Goal: Task Accomplishment & Management: Use online tool/utility

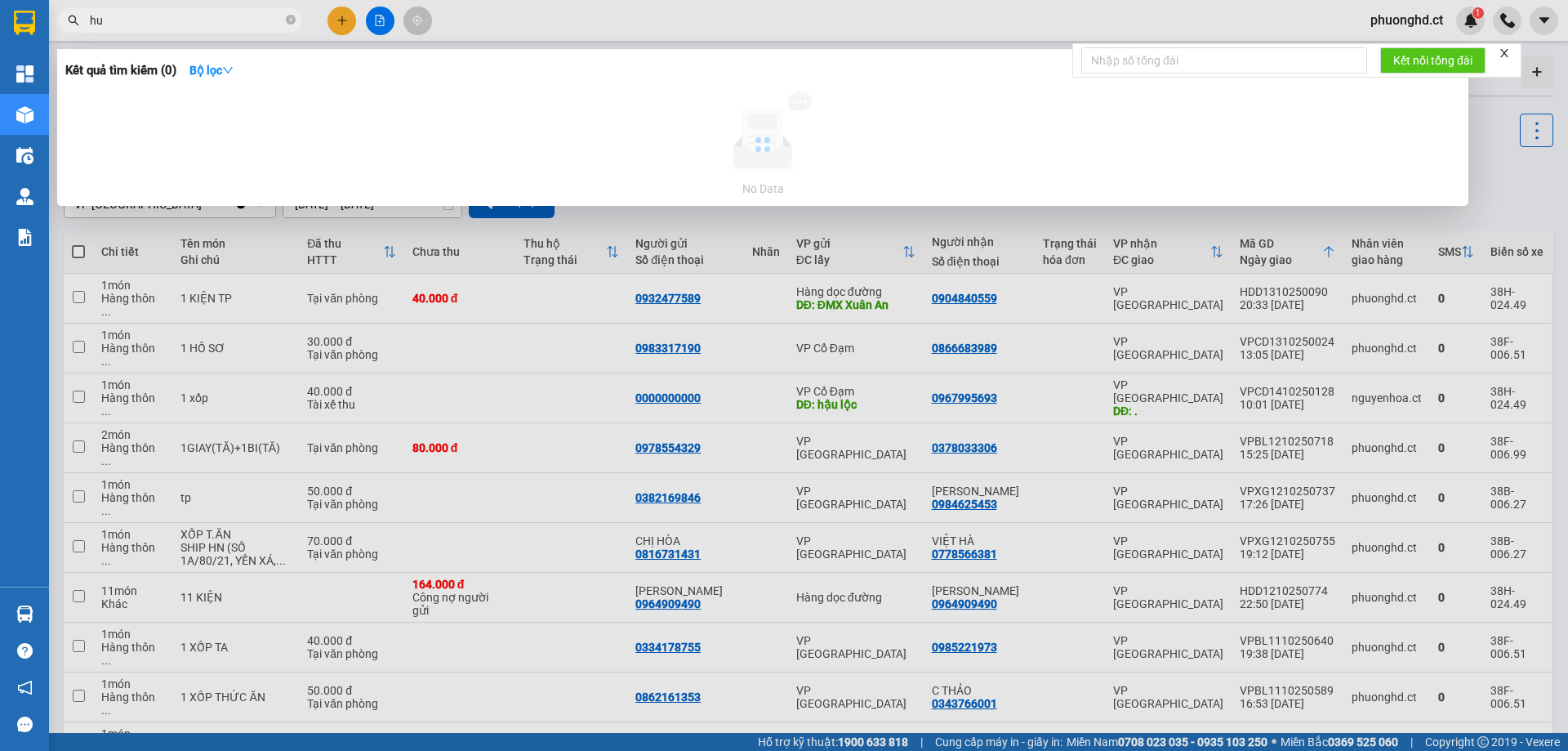
type input "h"
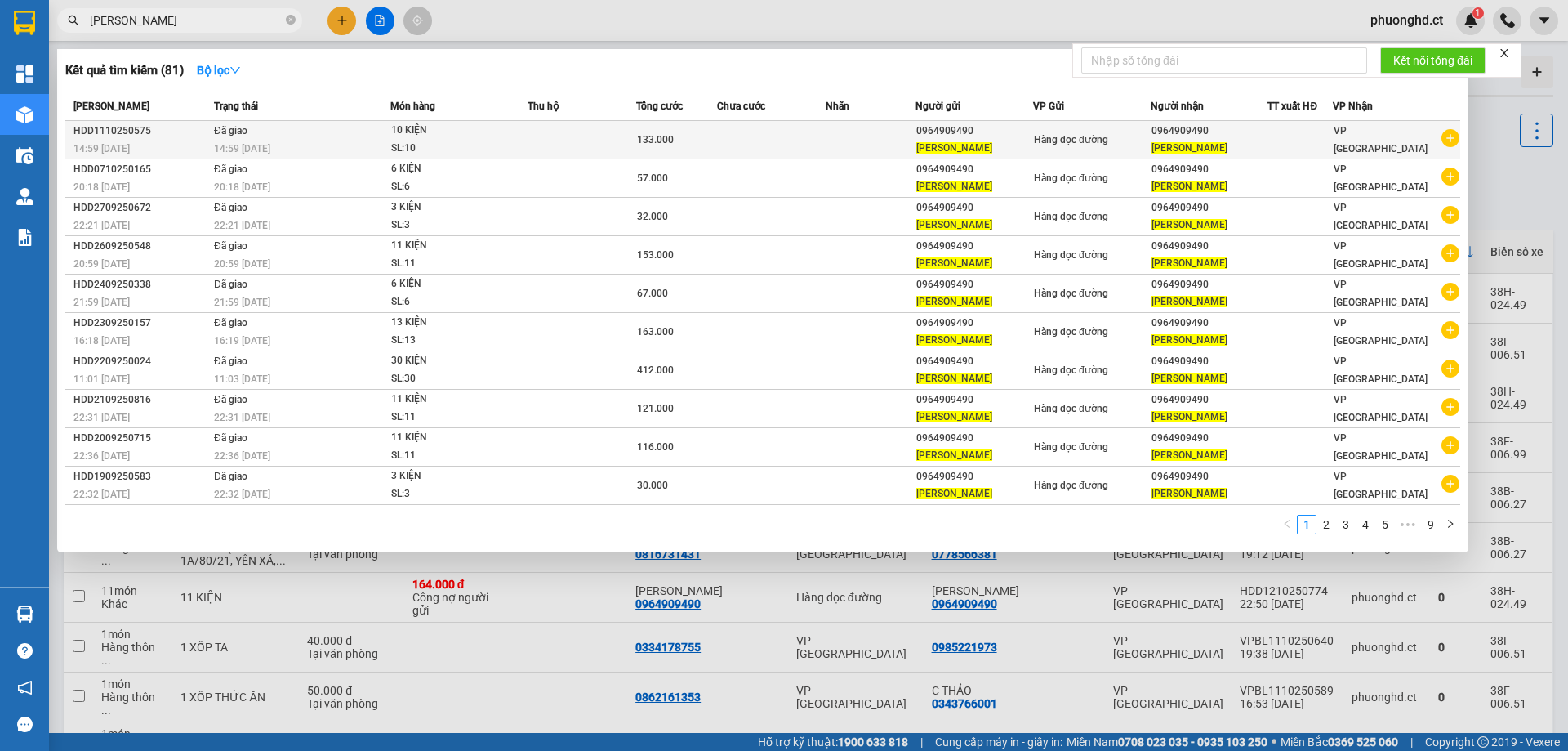
type input "[PERSON_NAME]"
click at [1450, 136] on icon "plus-circle" at bounding box center [1451, 138] width 18 height 18
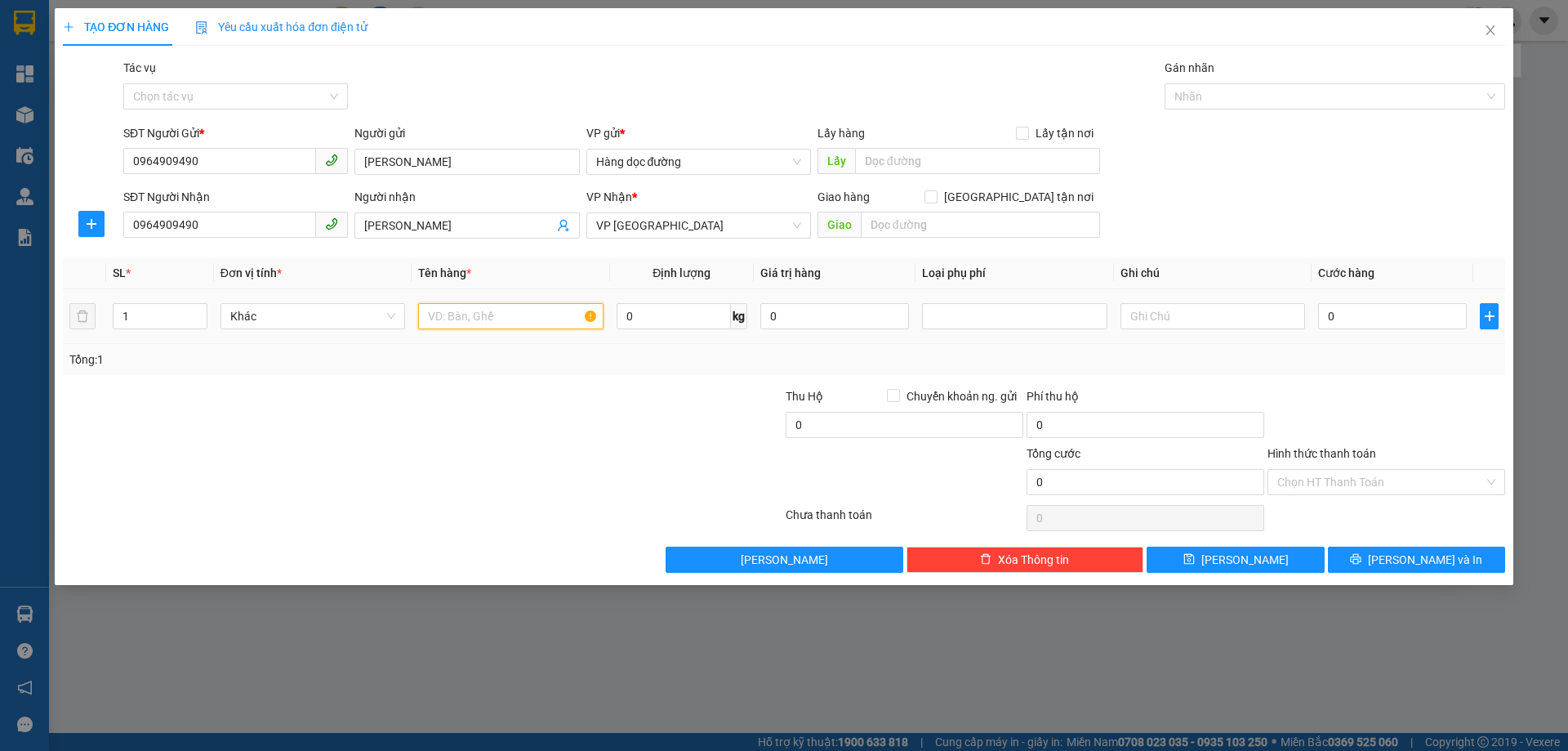
click at [467, 316] on input "text" at bounding box center [510, 316] width 185 height 27
type input "10 KIỆN"
click at [166, 318] on input "1" at bounding box center [160, 316] width 93 height 25
type input "10"
click at [1346, 309] on input "0" at bounding box center [1392, 316] width 148 height 27
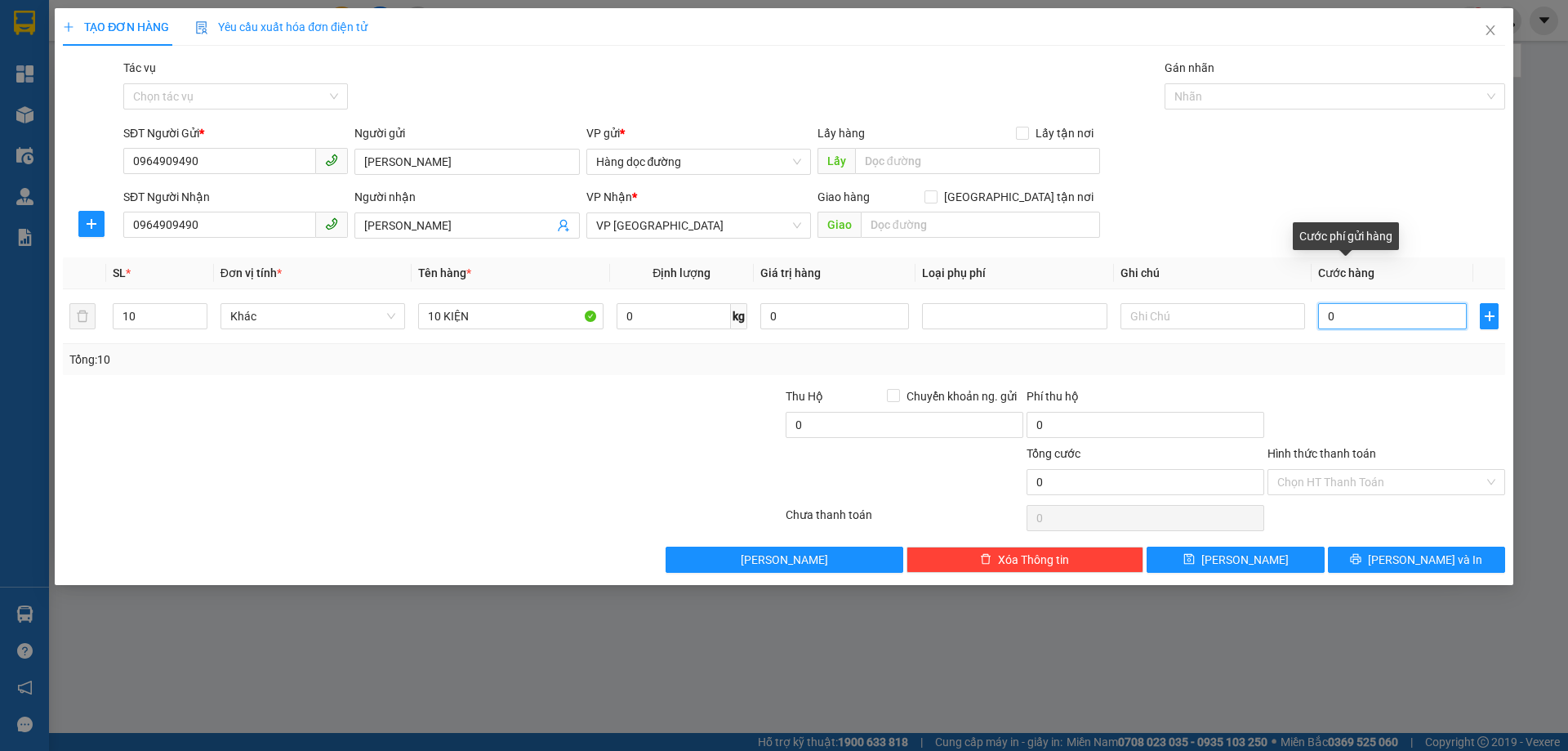
type input "10"
type input "140"
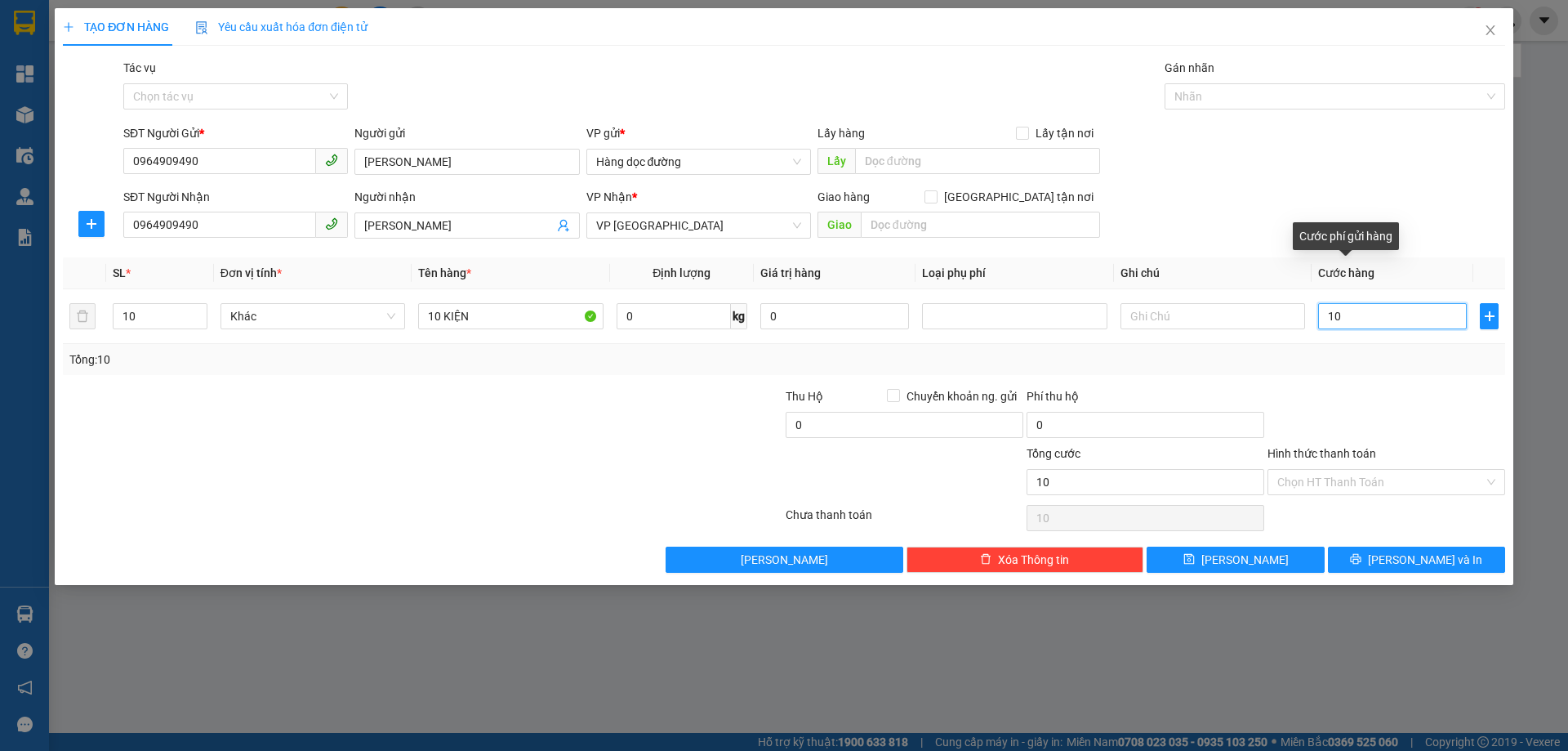
type input "140"
type input "1.400"
type input "140"
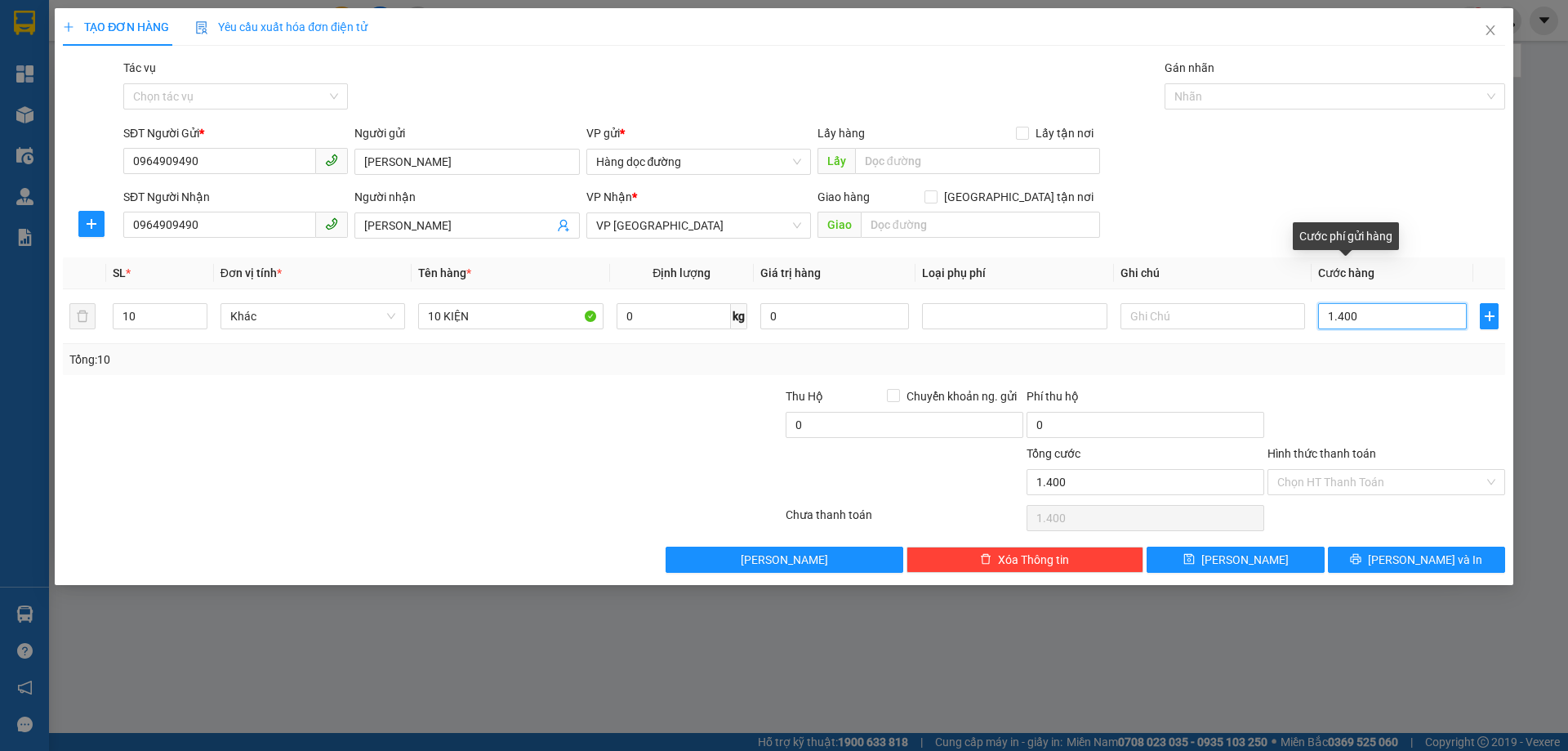
type input "140"
type input "140.000"
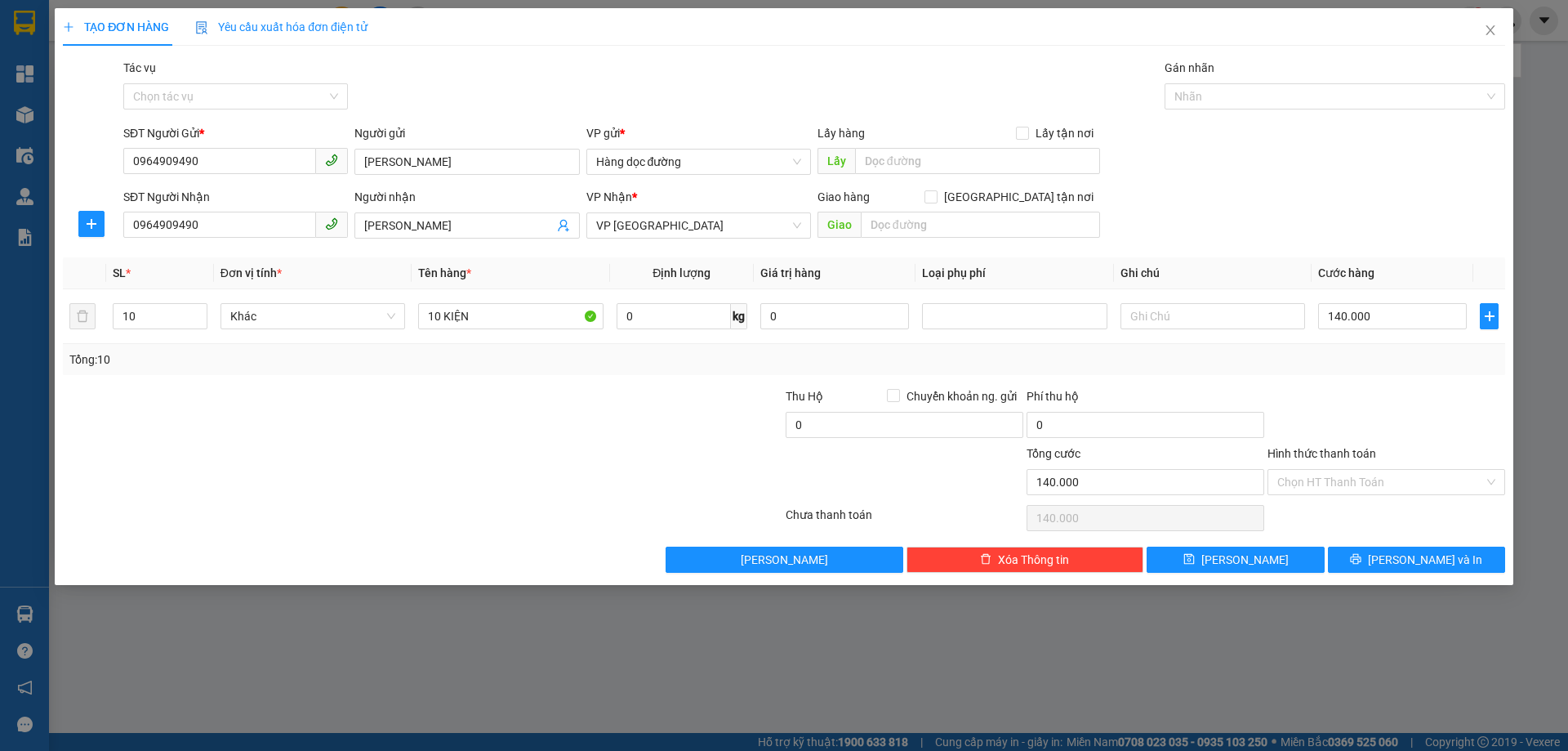
click at [1189, 122] on div "Transit Pickup Surcharge Ids Transit Deliver Surcharge Ids Transit Deliver Surc…" at bounding box center [784, 316] width 1442 height 514
click at [184, 100] on input "Tác vụ" at bounding box center [229, 96] width 194 height 25
click at [198, 161] on div "Nhập hàng kho nhận" at bounding box center [235, 155] width 205 height 18
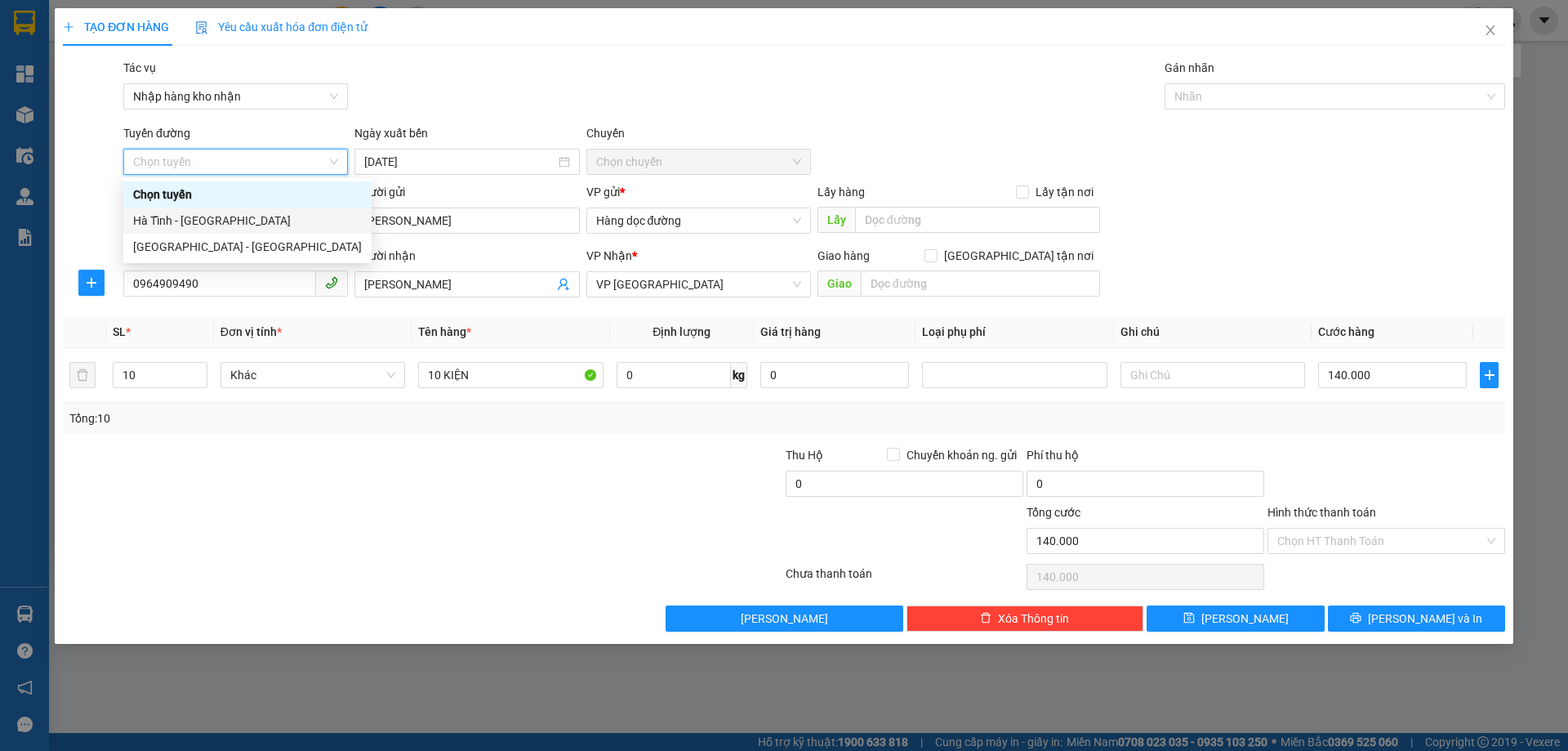
click at [221, 211] on div "Hà Tĩnh - [GEOGRAPHIC_DATA]" at bounding box center [247, 220] width 229 height 18
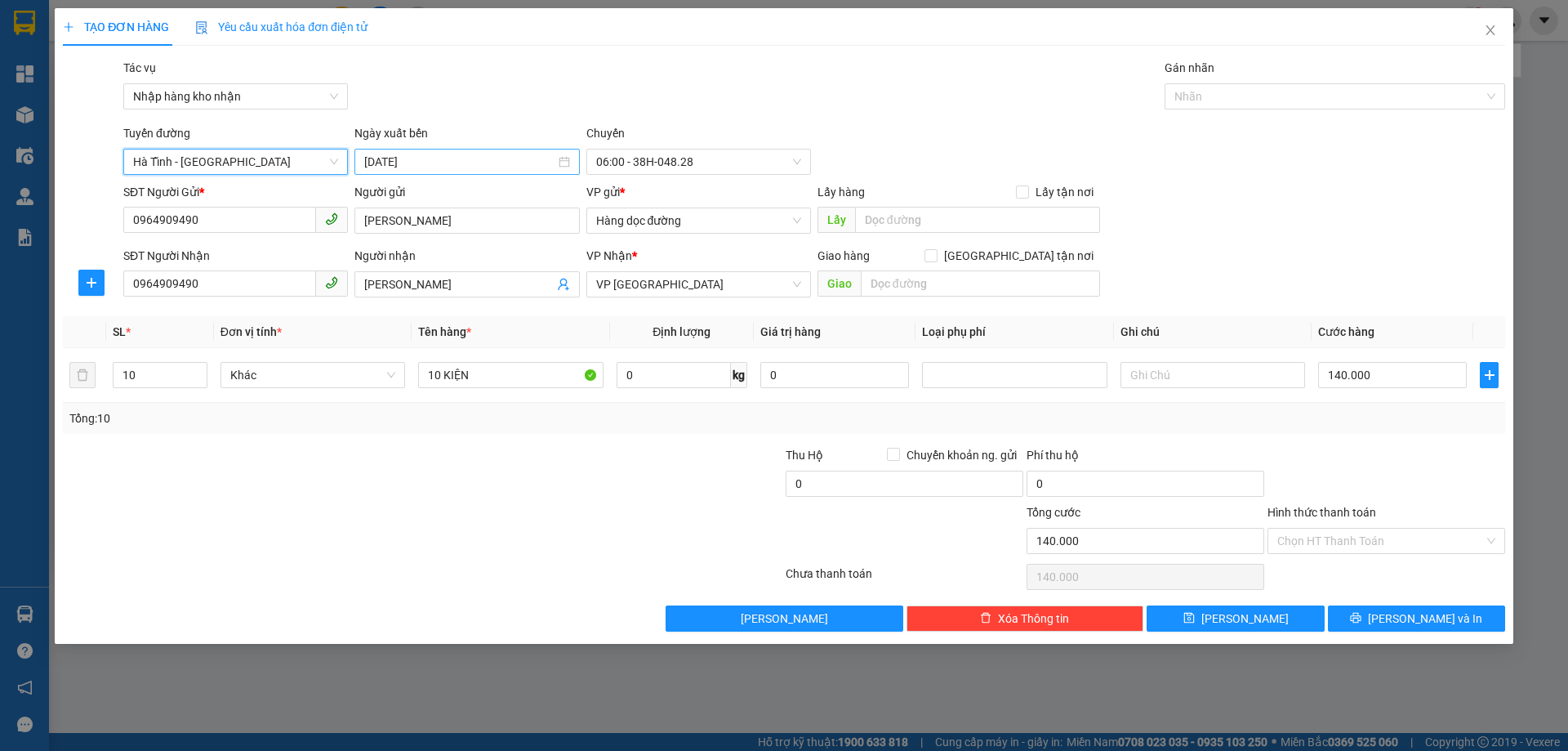
click at [451, 162] on input "[DATE]" at bounding box center [460, 161] width 191 height 18
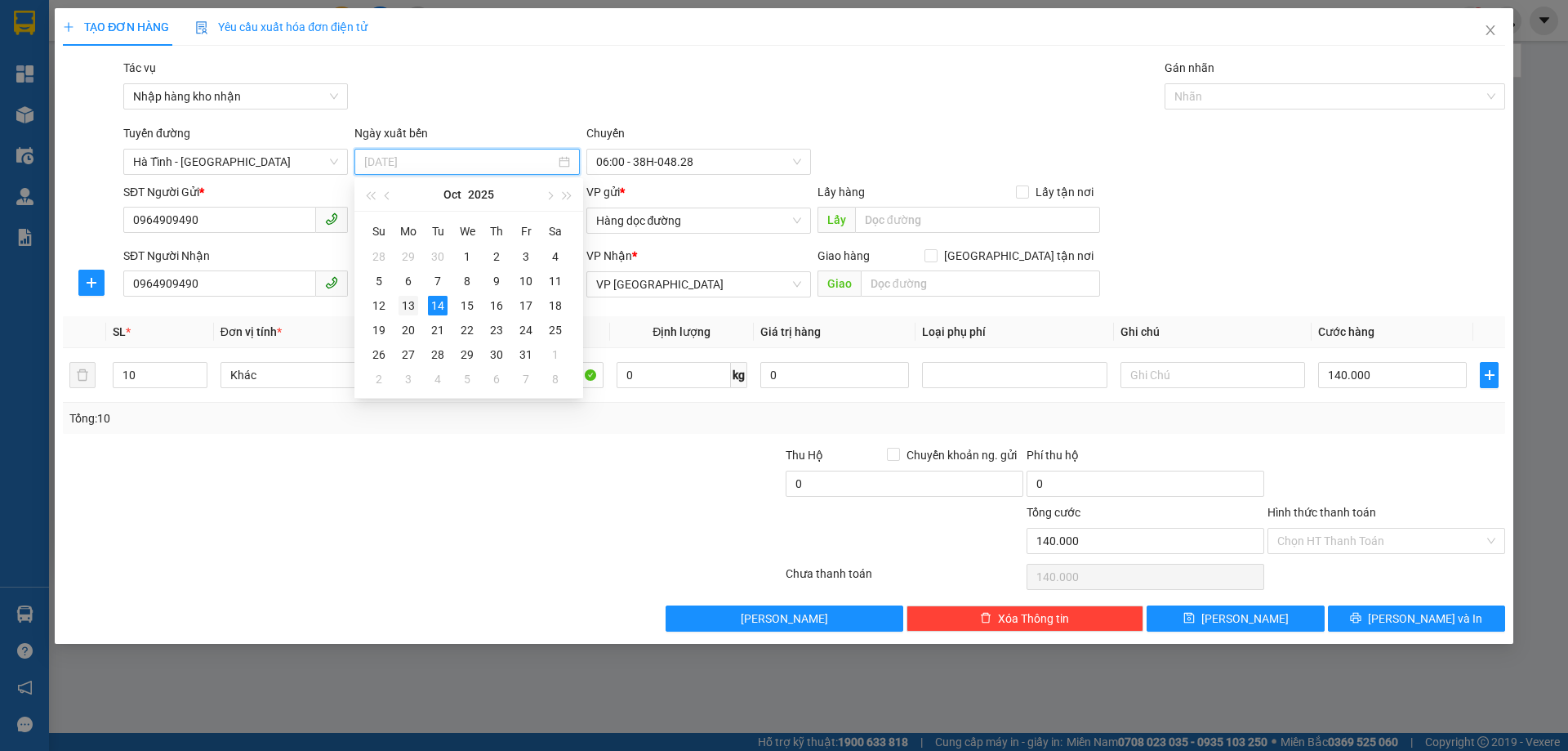
click at [408, 309] on div "13" at bounding box center [409, 306] width 20 height 20
type input "[DATE]"
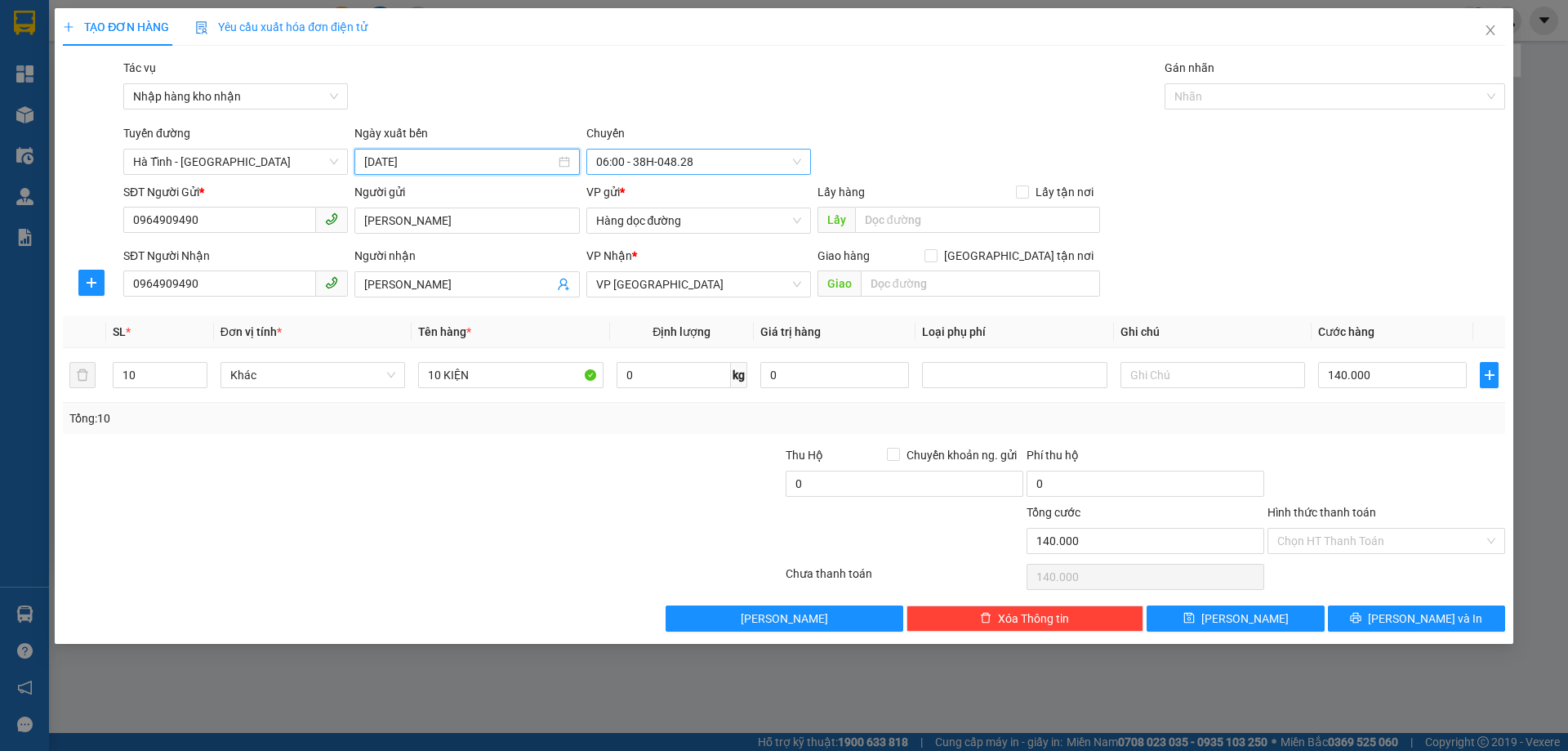
click at [737, 161] on span "06:00 - 38H-048.28" at bounding box center [699, 161] width 205 height 25
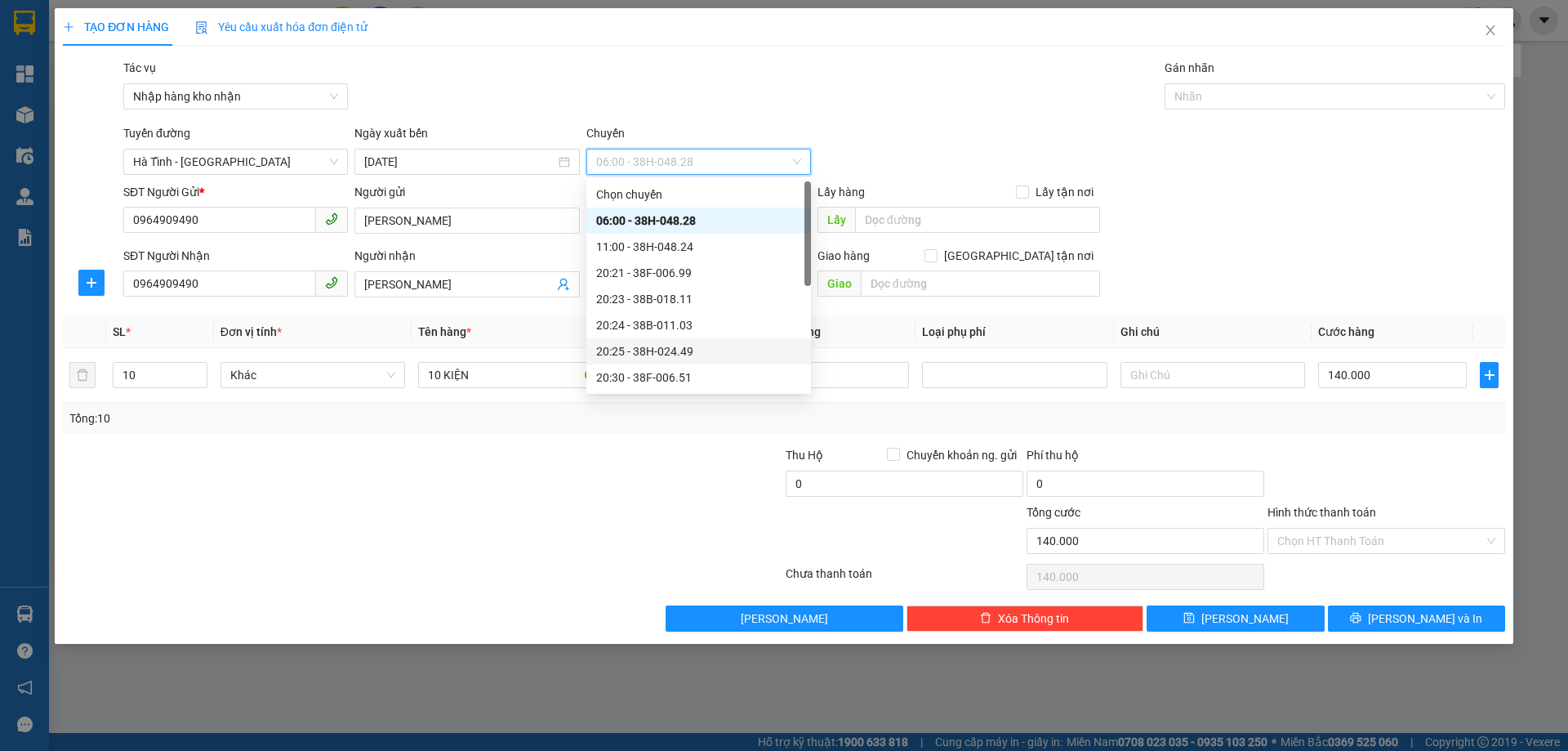
click at [688, 349] on div "20:25 - 38H-024.49" at bounding box center [699, 351] width 205 height 18
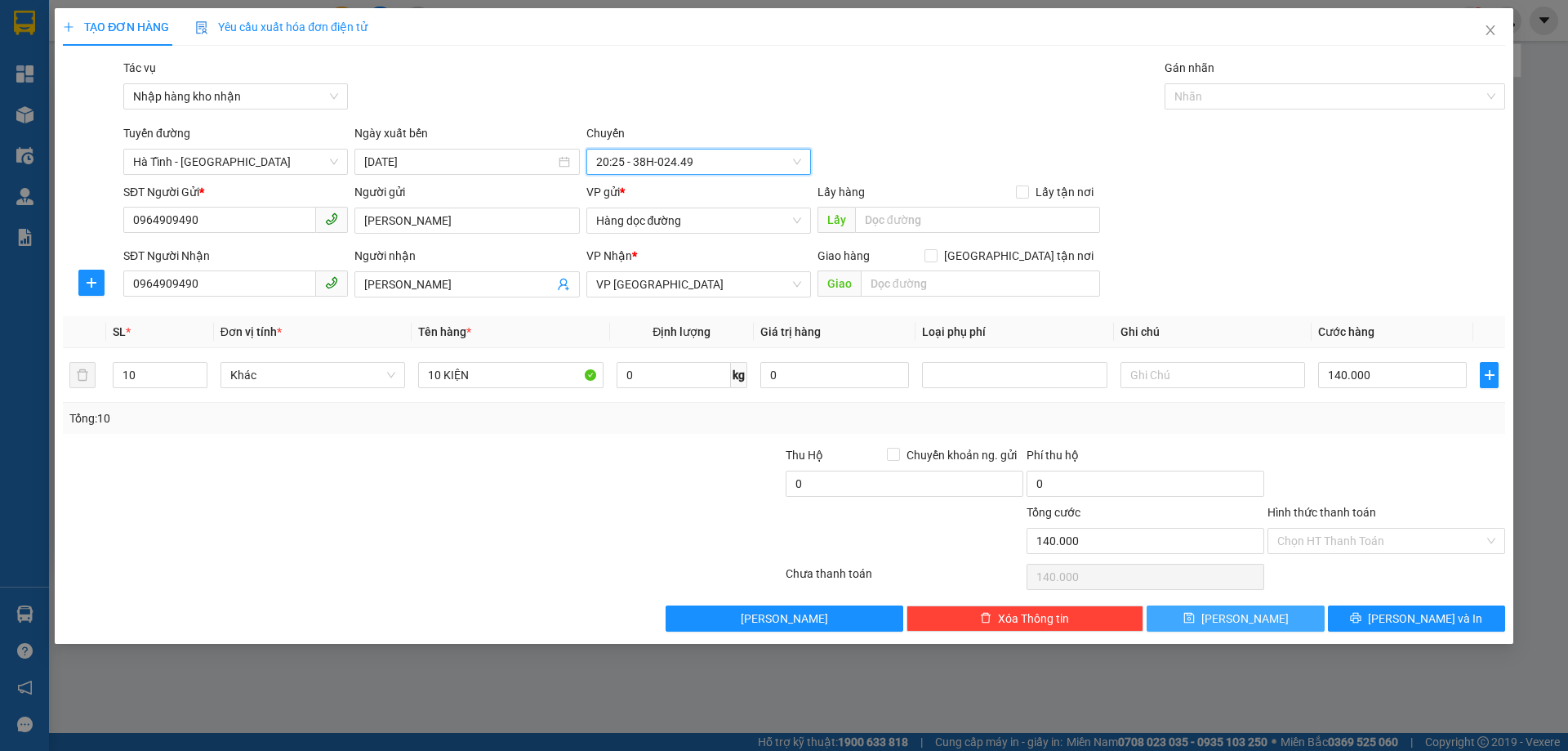
click at [1246, 625] on span "[PERSON_NAME]" at bounding box center [1245, 618] width 87 height 18
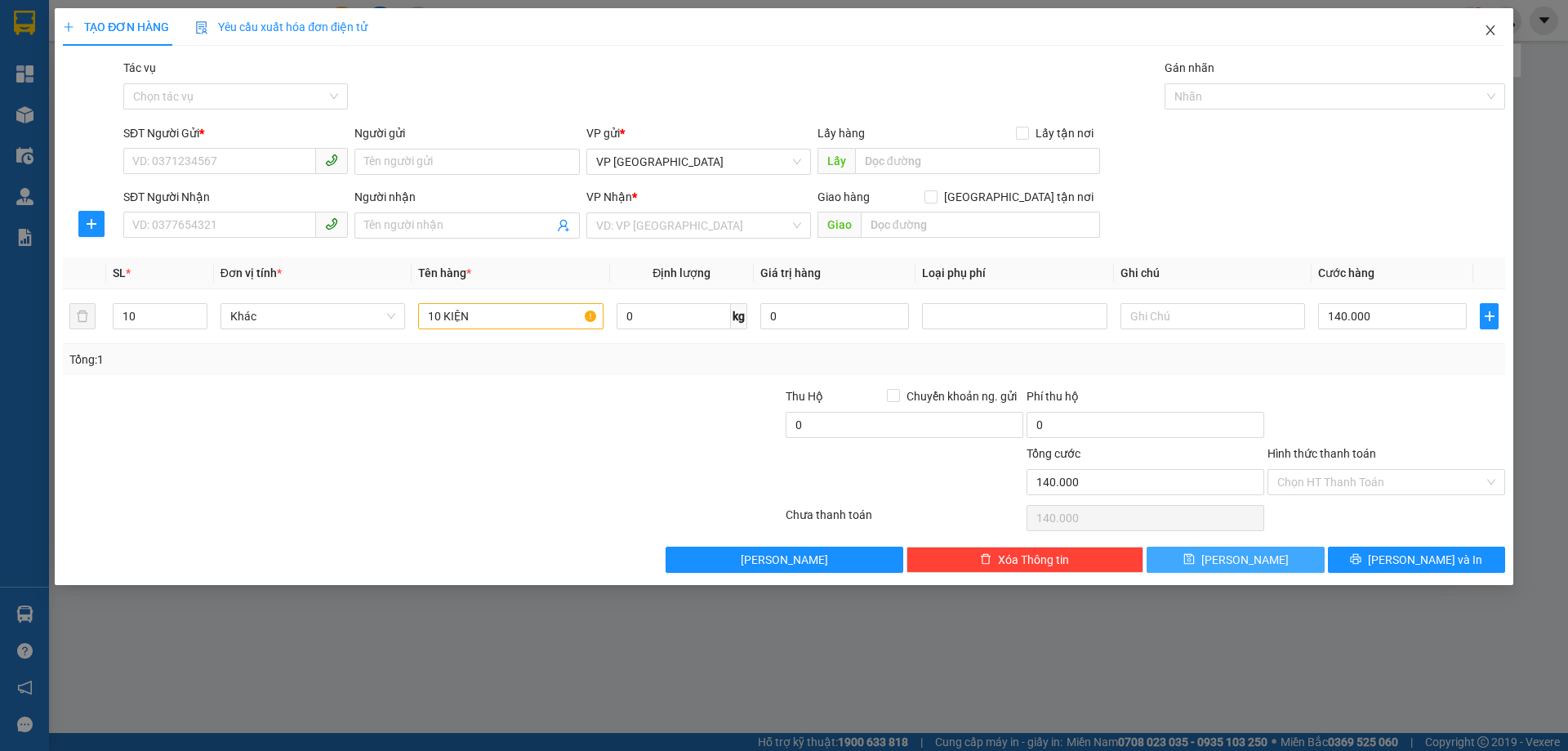
type input "1"
type input "0"
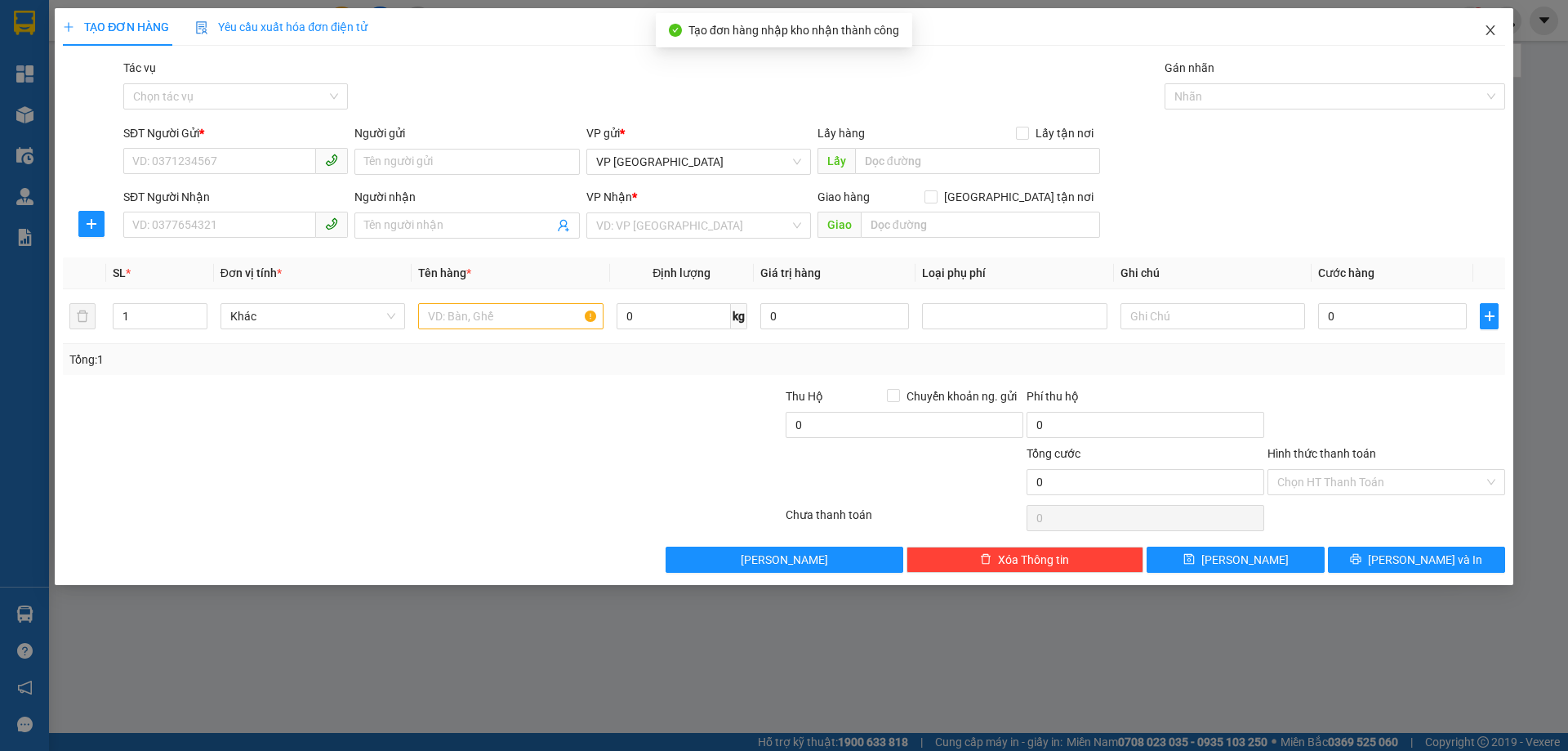
click at [1489, 30] on icon "close" at bounding box center [1490, 29] width 13 height 13
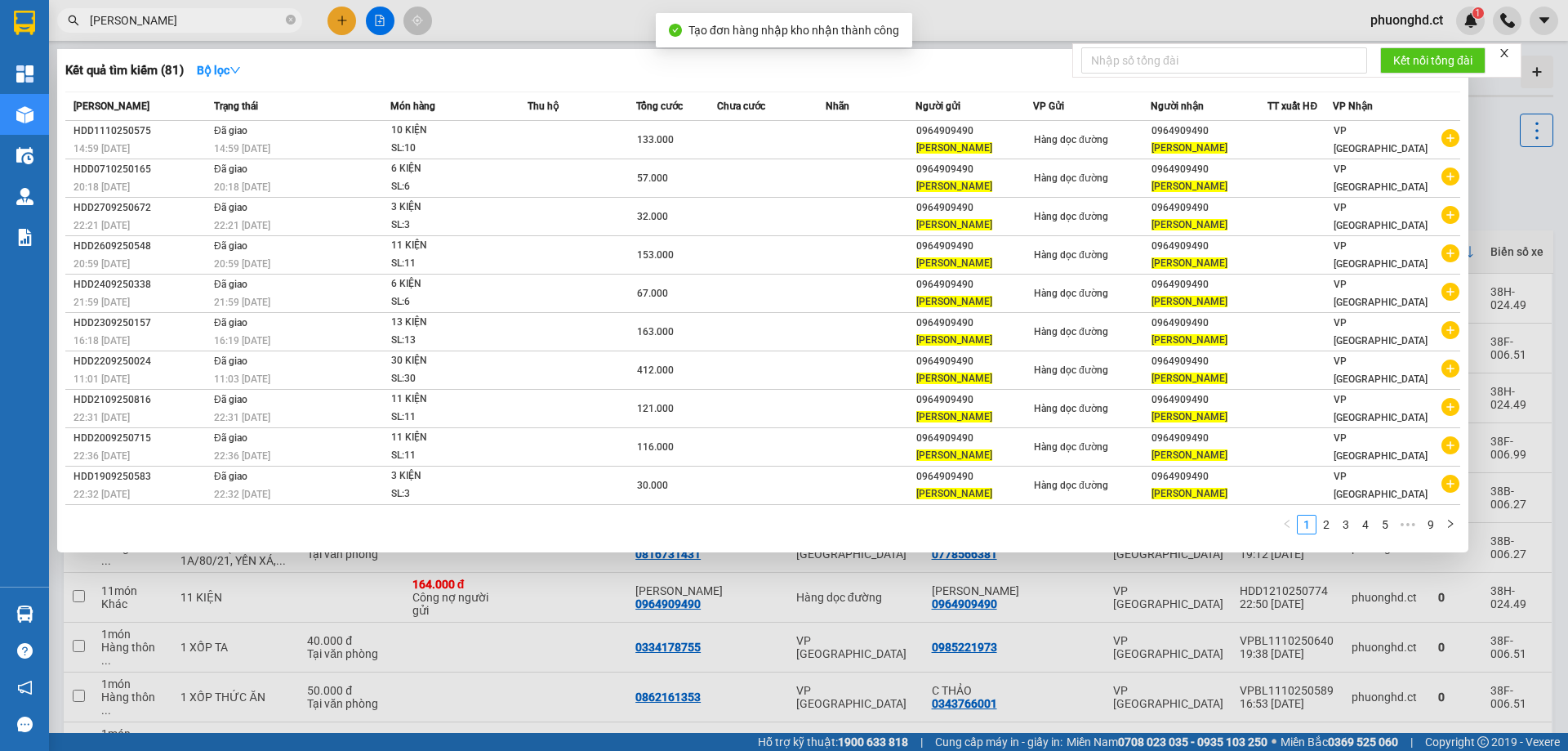
click at [1505, 155] on div at bounding box center [784, 376] width 1568 height 751
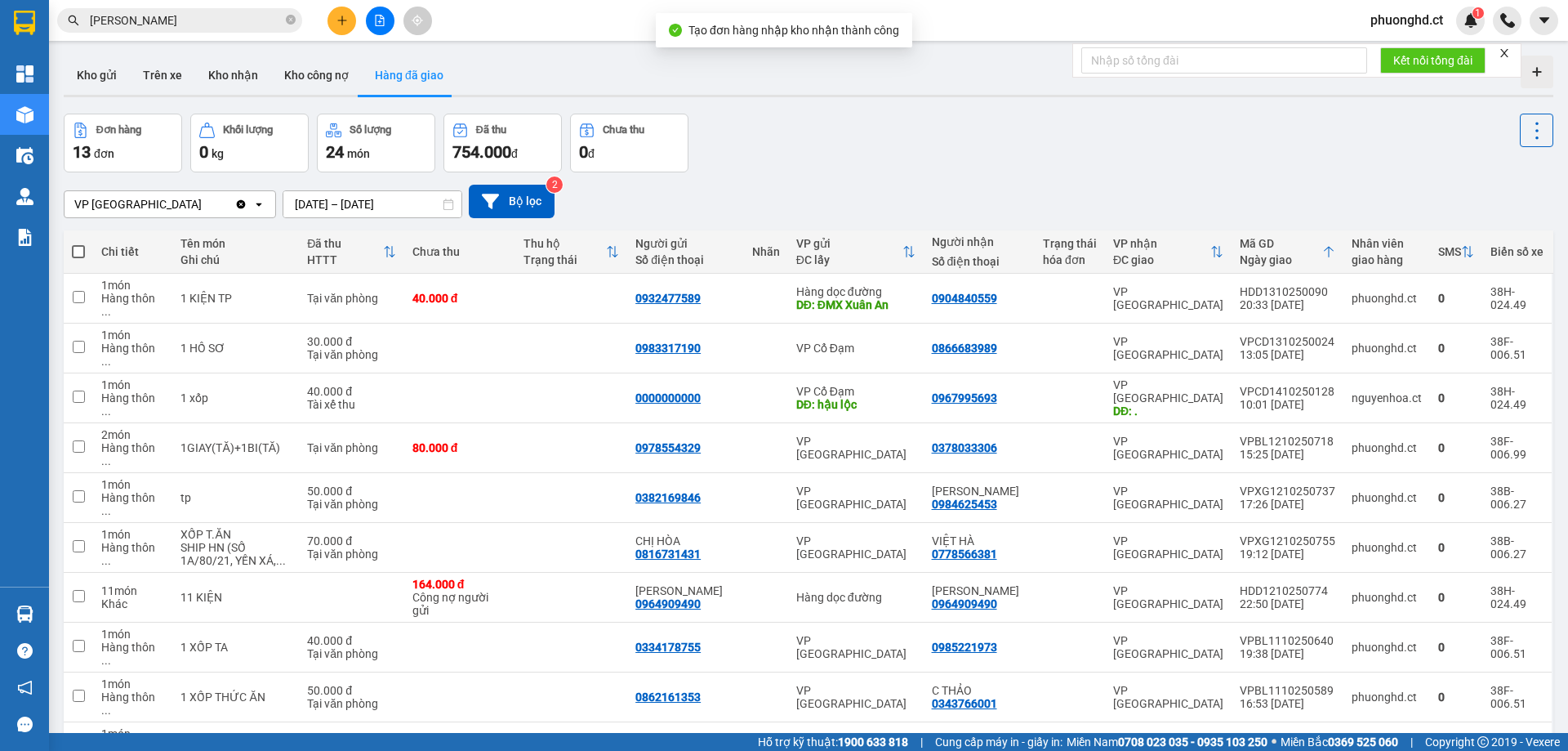
click at [1510, 55] on icon "close" at bounding box center [1505, 53] width 12 height 12
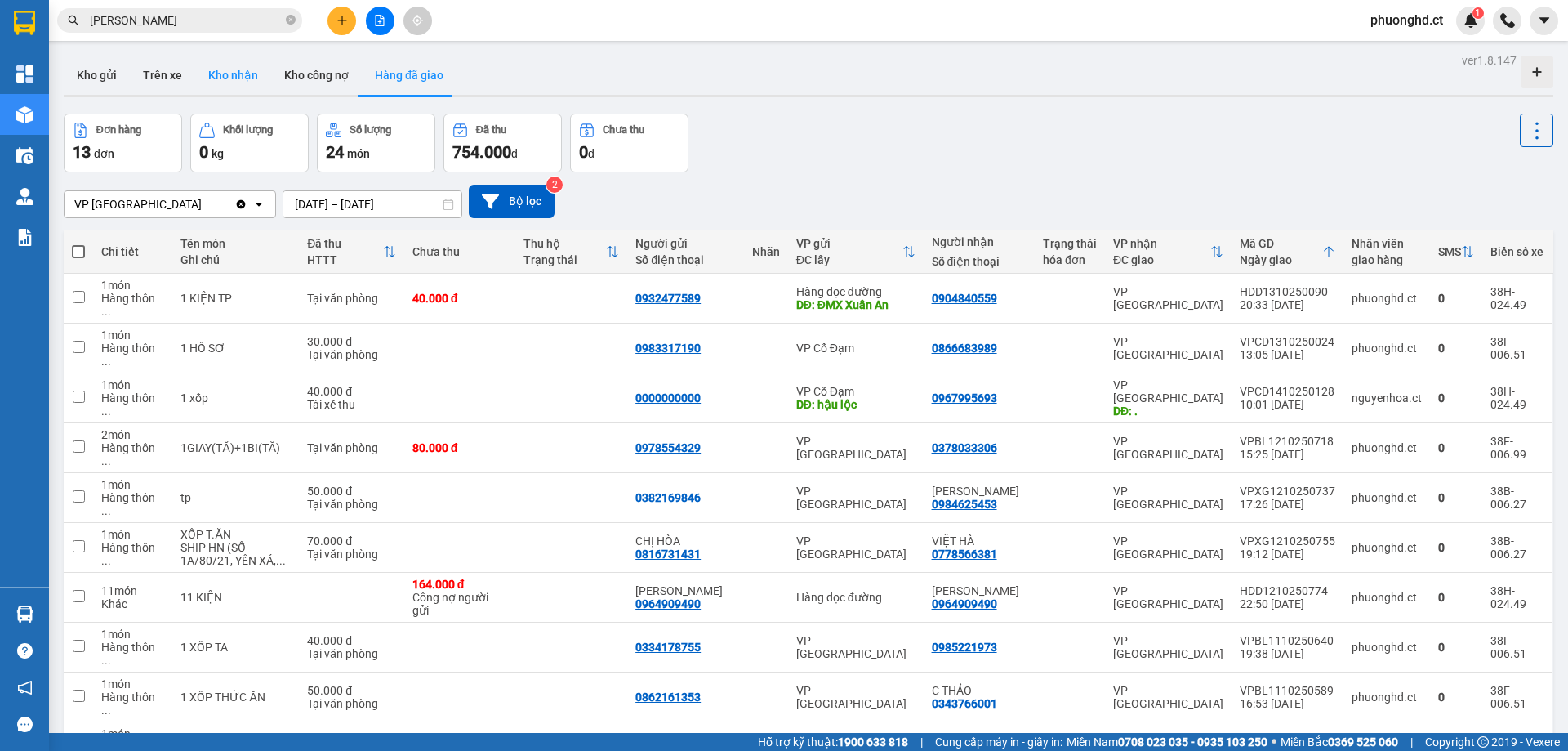
click at [215, 66] on button "Kho nhận" at bounding box center [233, 76] width 76 height 39
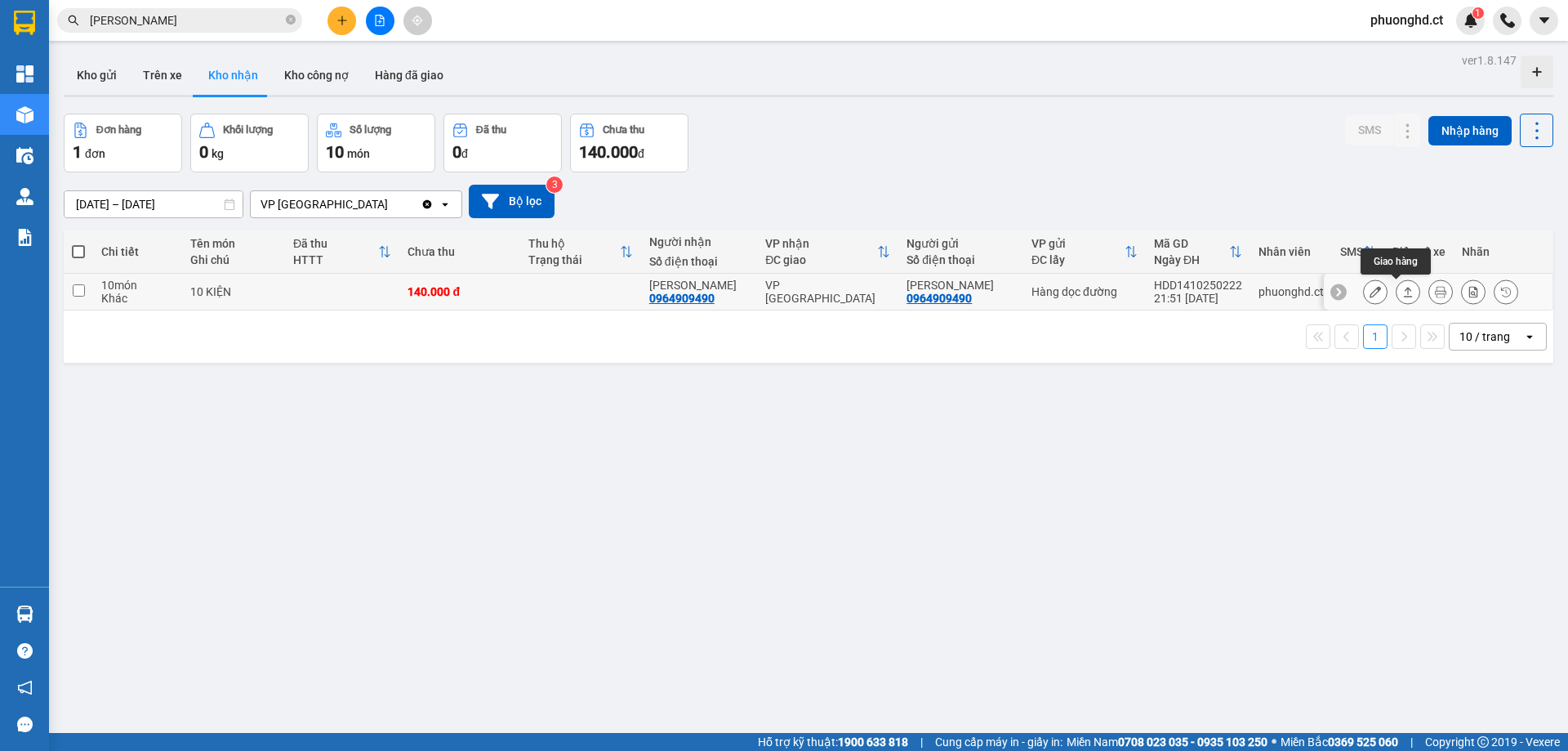
click at [1397, 297] on button at bounding box center [1408, 292] width 23 height 29
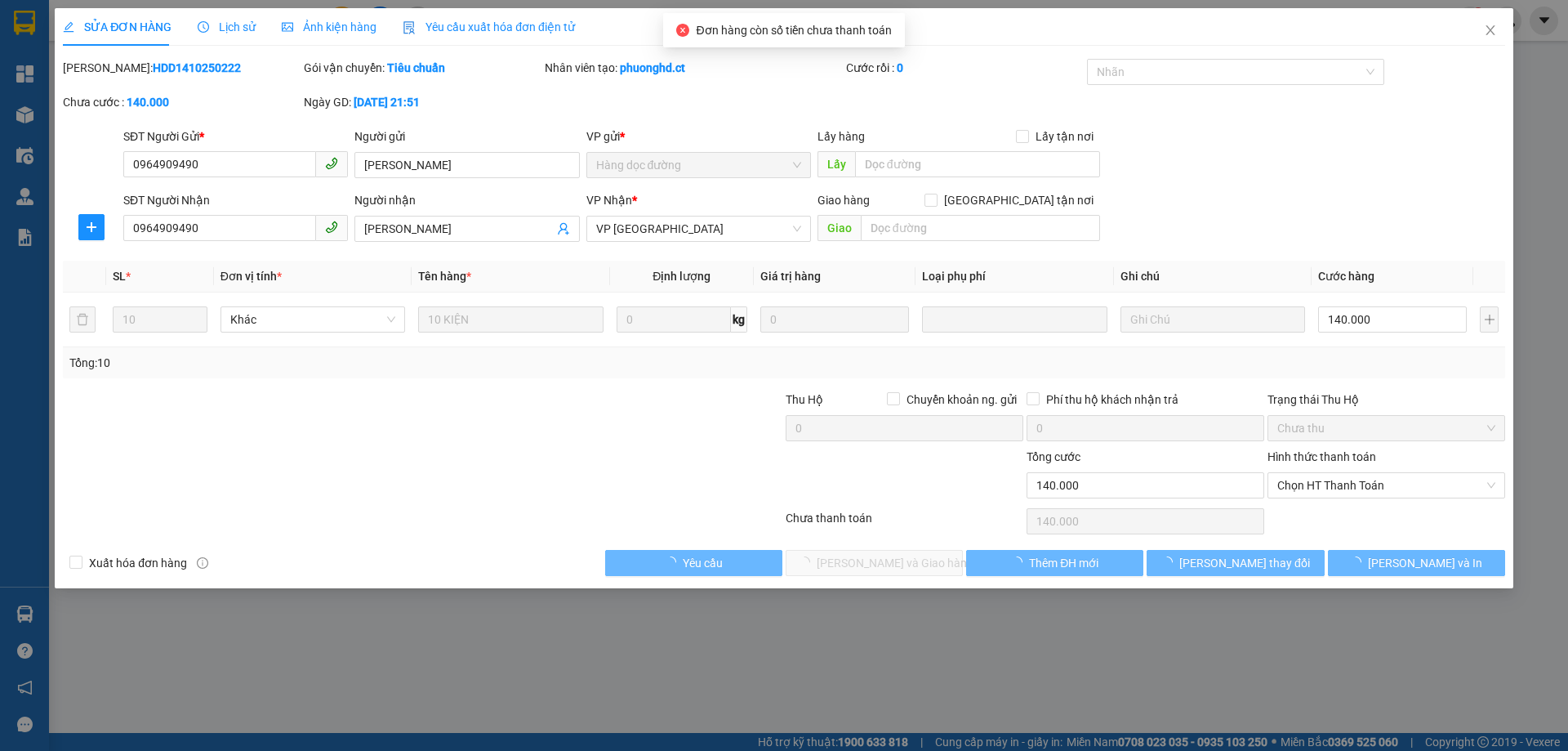
type input "0964909490"
type input "[PERSON_NAME]"
type input "0964909490"
type input "[PERSON_NAME]"
type input "0"
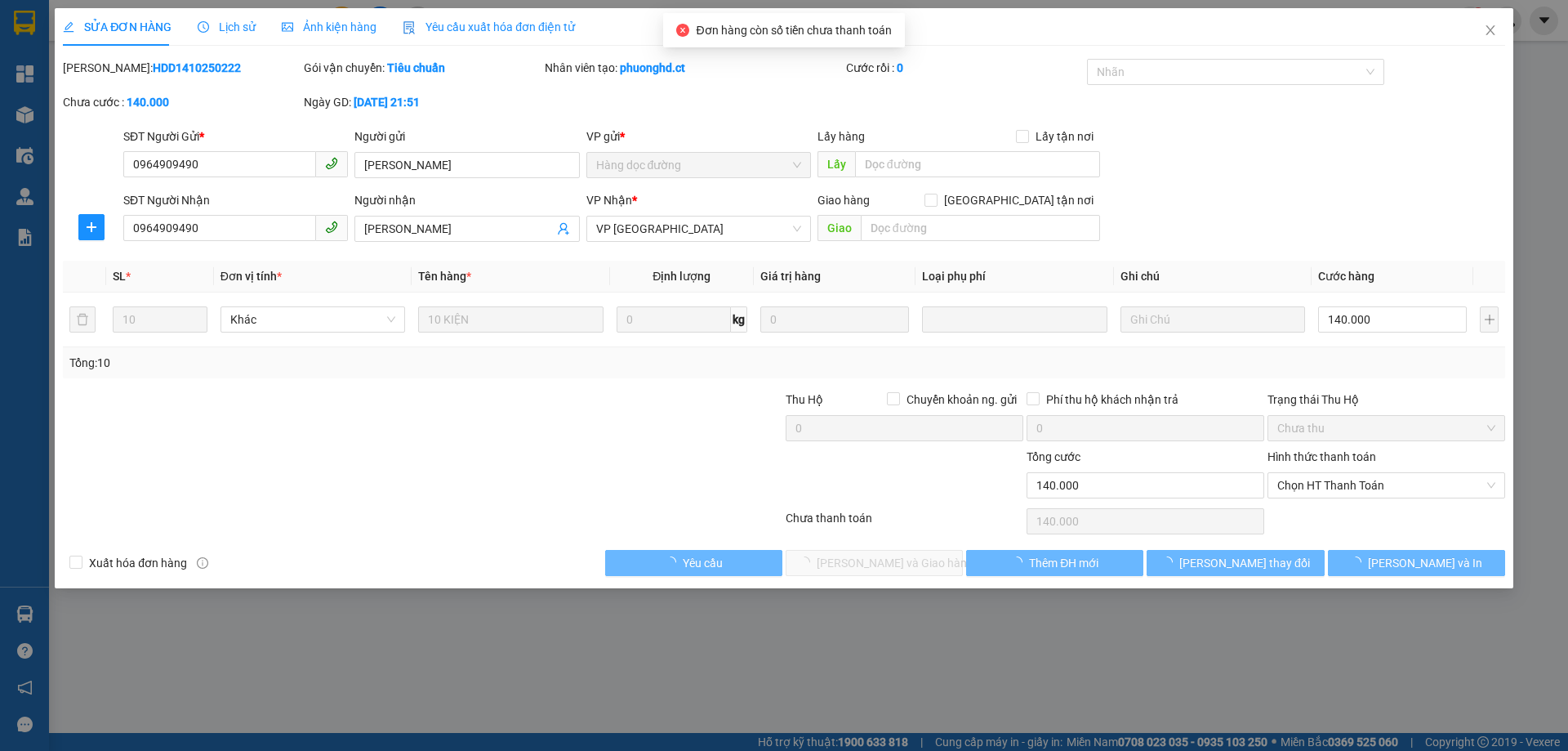
type input "140.000"
click at [1365, 488] on span "Chọn HT Thanh Toán" at bounding box center [1387, 485] width 218 height 25
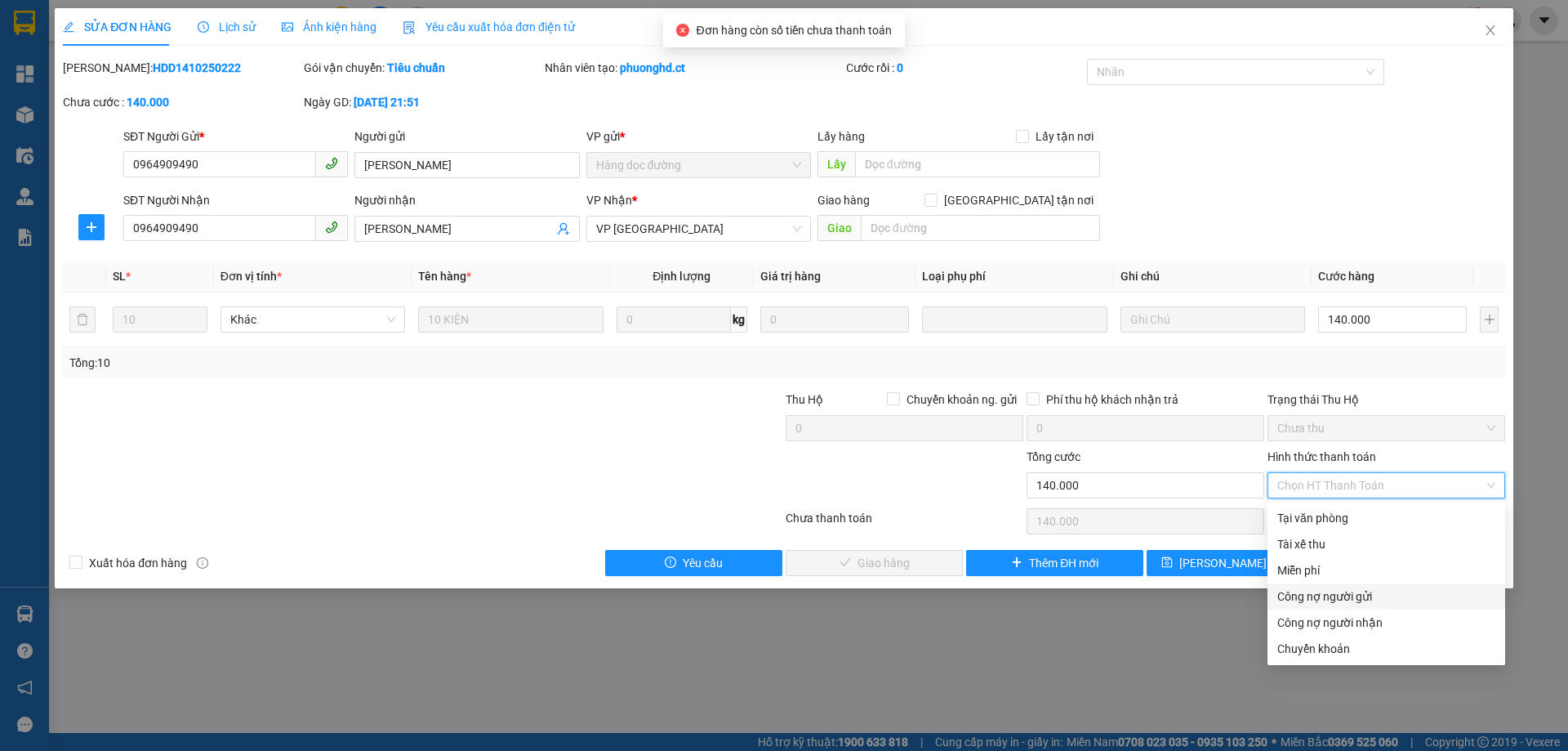
click at [1312, 596] on div "Công nợ người gửi" at bounding box center [1387, 596] width 218 height 18
type input "0"
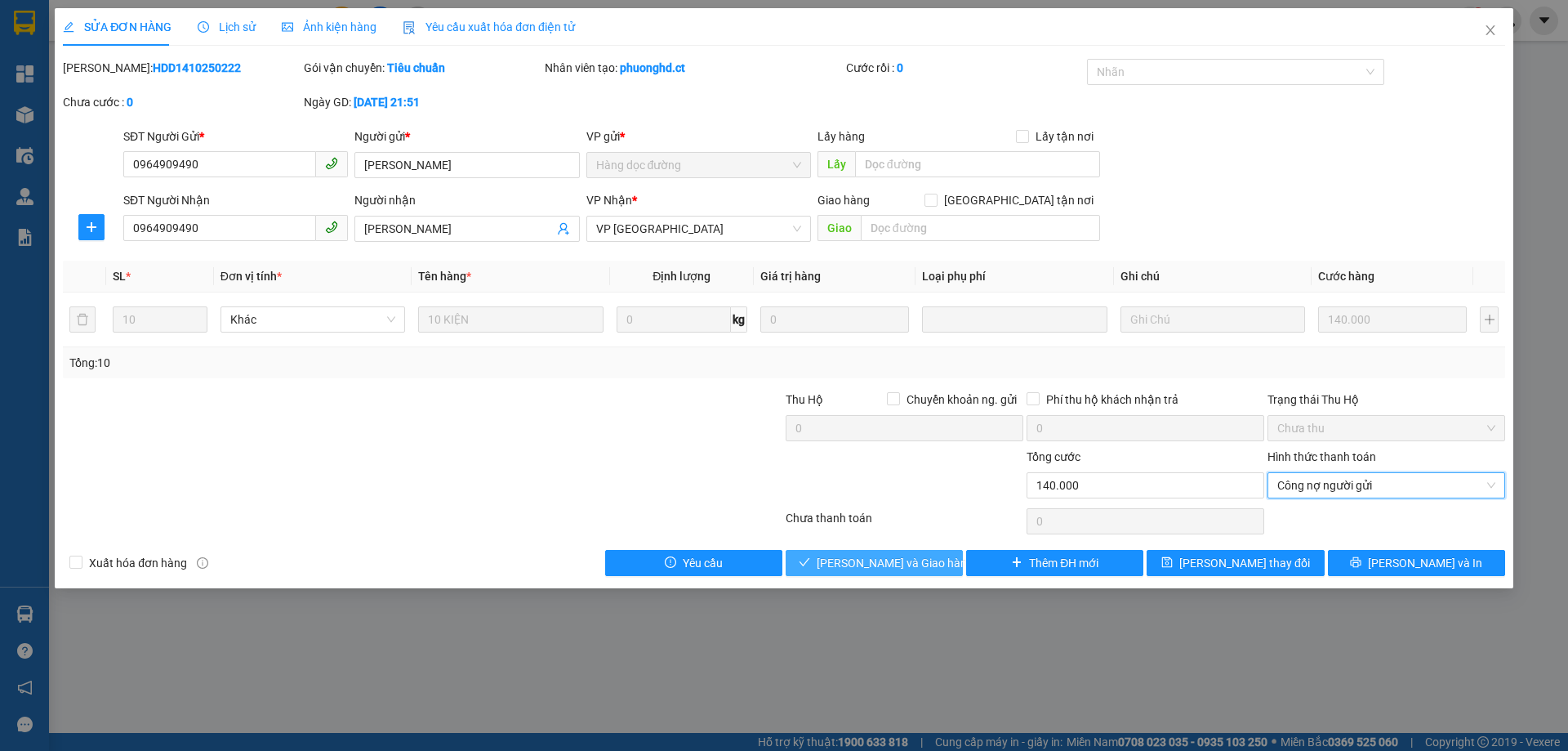
click at [936, 562] on button "[PERSON_NAME] và Giao hàng" at bounding box center [874, 562] width 177 height 27
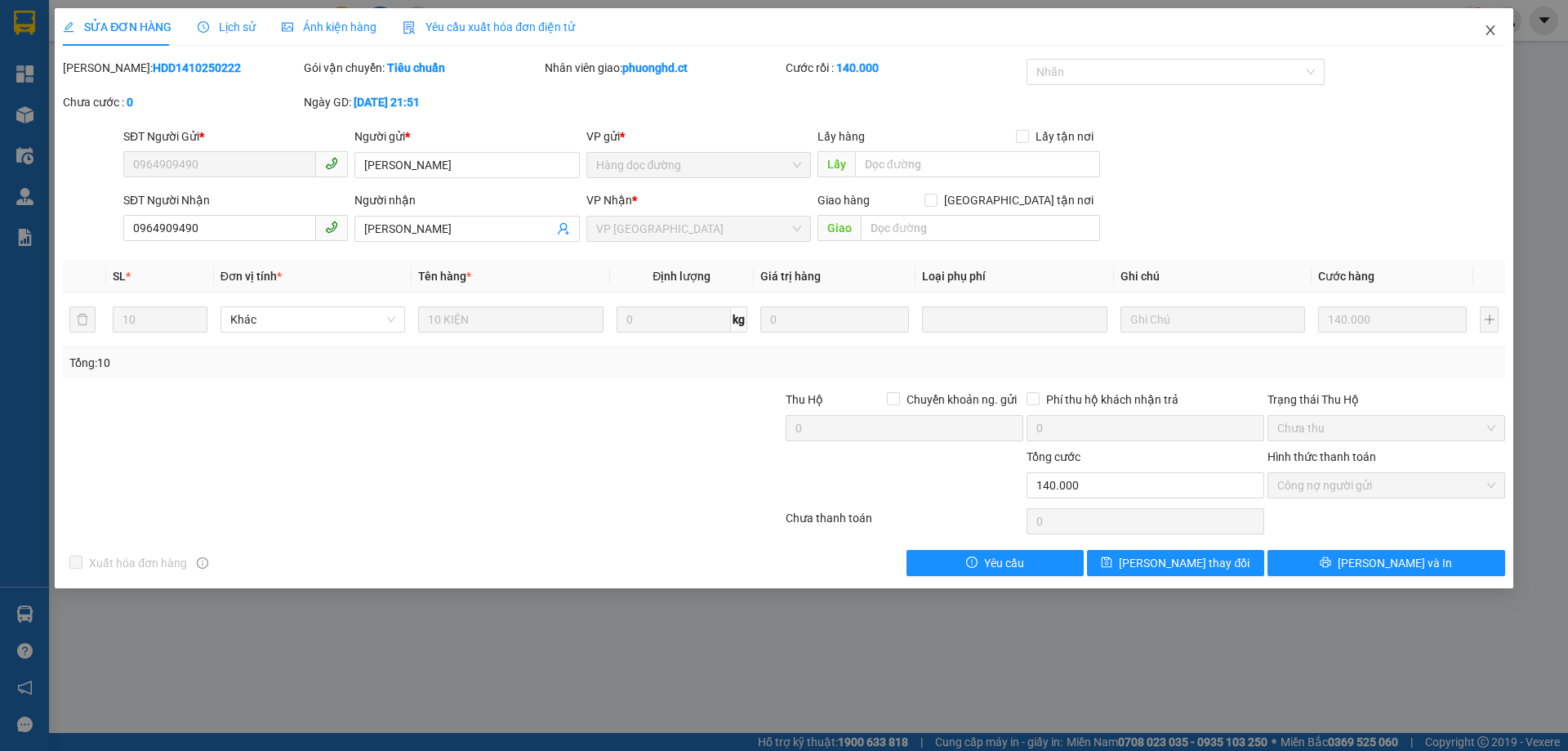
click at [1497, 33] on span "Close" at bounding box center [1490, 30] width 46 height 46
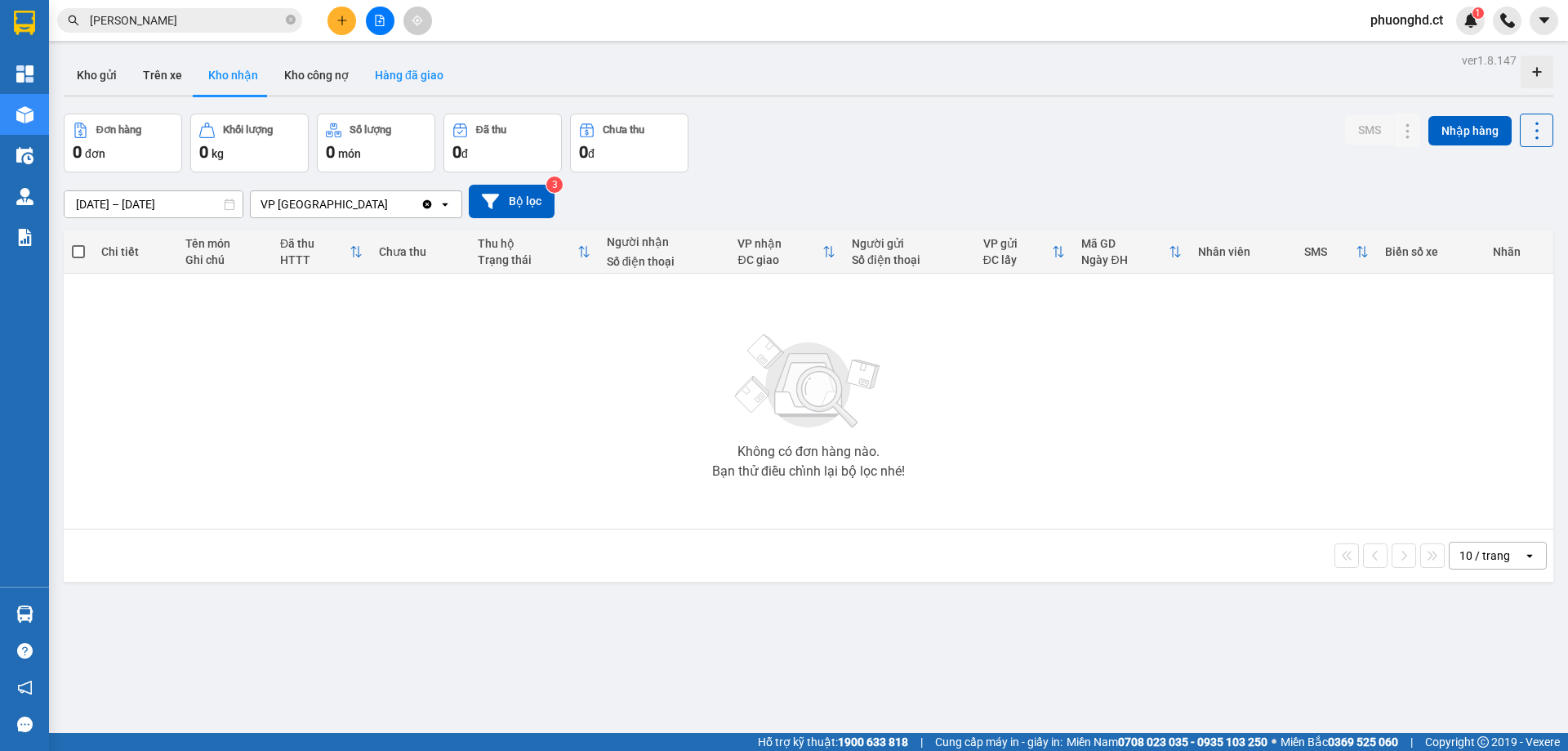
click at [397, 73] on button "Hàng đã giao" at bounding box center [409, 76] width 94 height 39
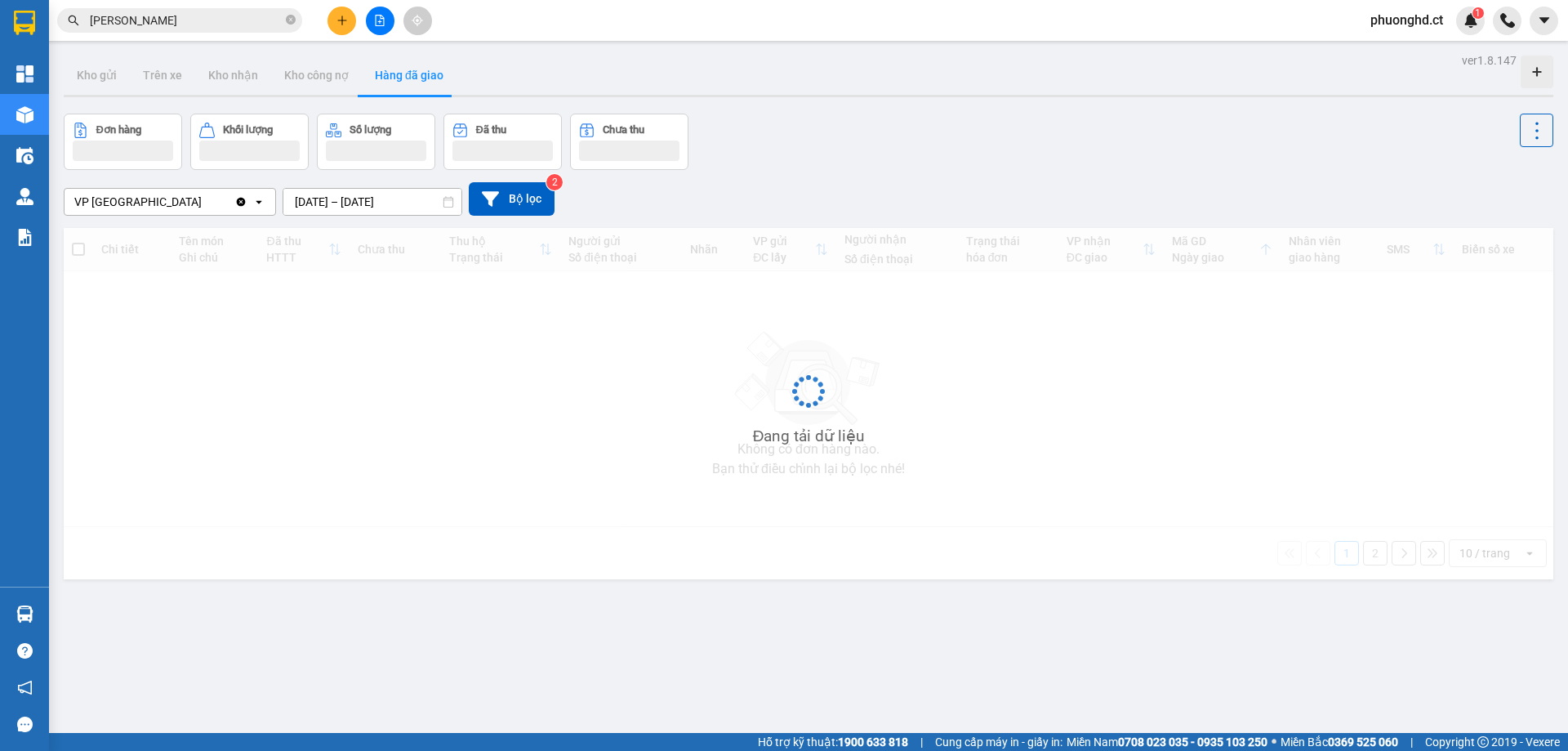
click at [399, 194] on input "[DATE] – [DATE]" at bounding box center [372, 202] width 178 height 27
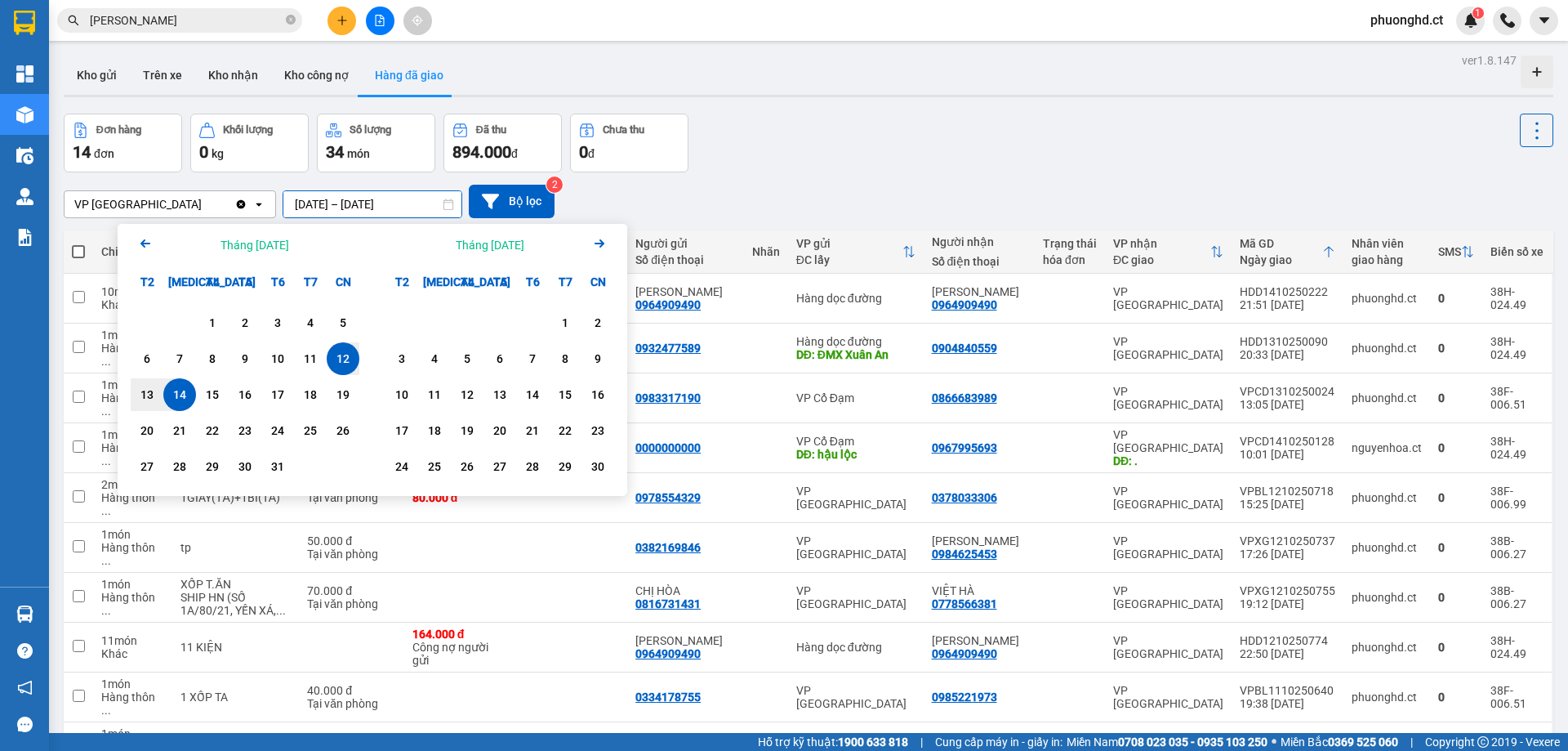
click at [176, 392] on div "14" at bounding box center [179, 394] width 23 height 20
type input "[DATE] – [DATE]"
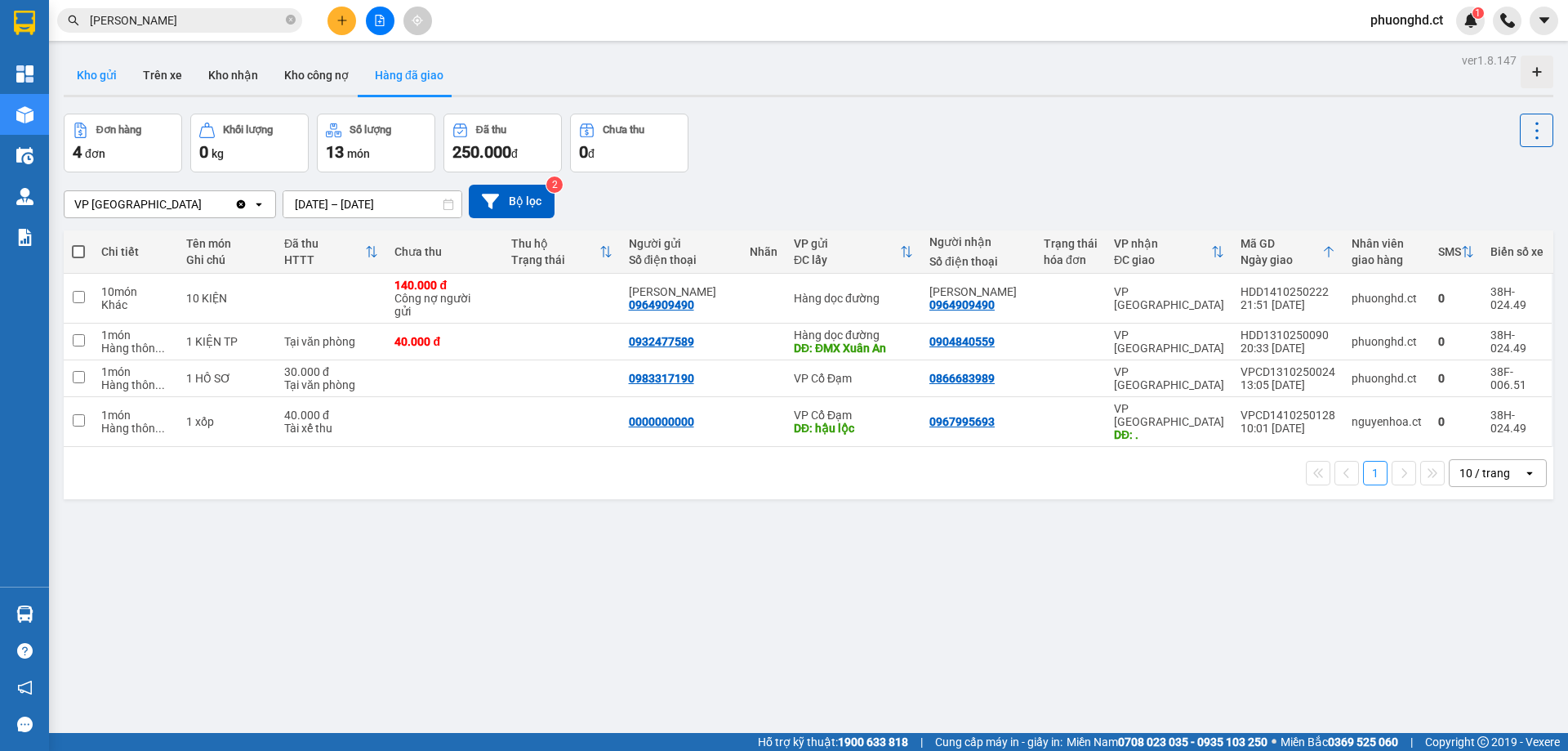
click at [118, 76] on button "Kho gửi" at bounding box center [96, 76] width 66 height 39
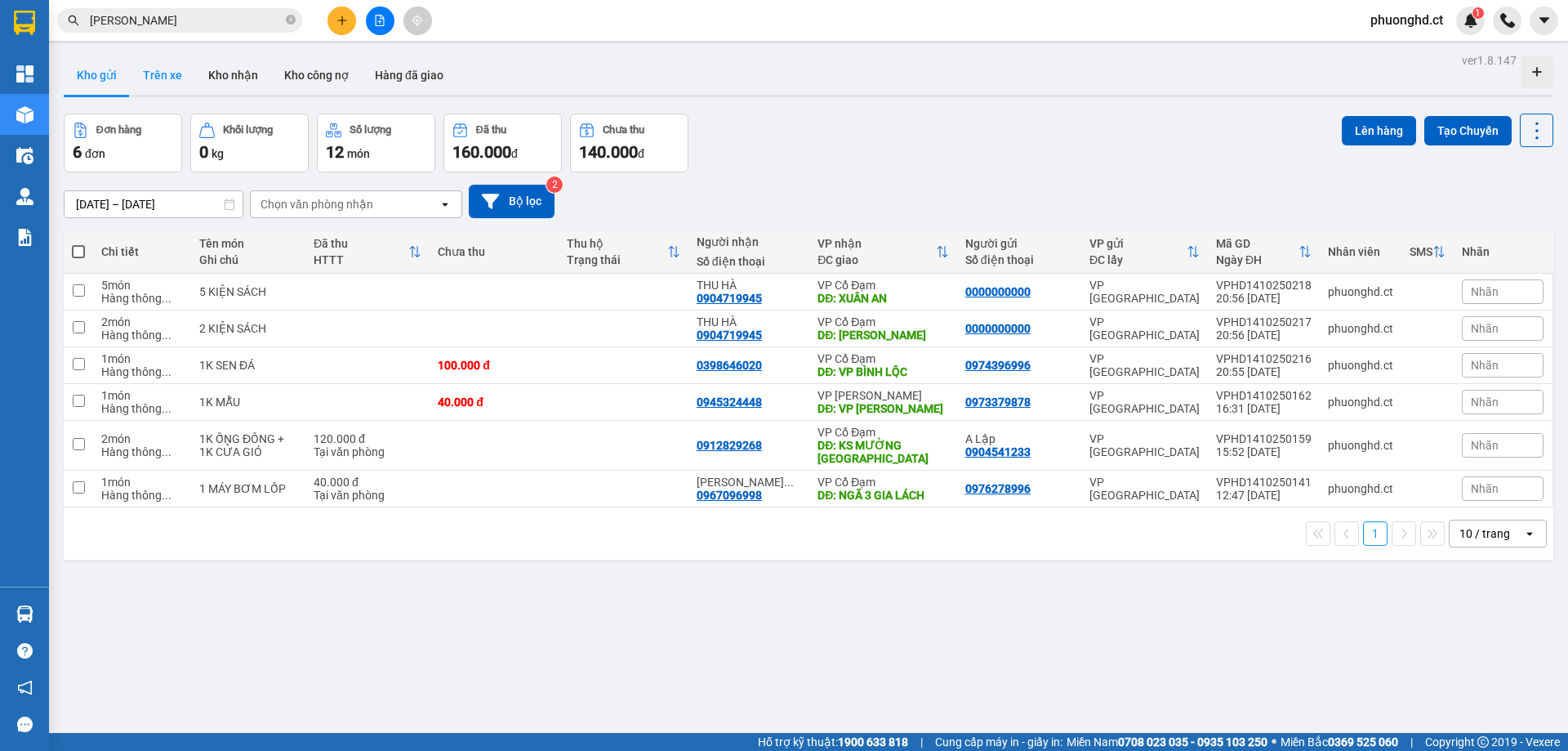
click at [172, 80] on button "Trên xe" at bounding box center [162, 76] width 65 height 39
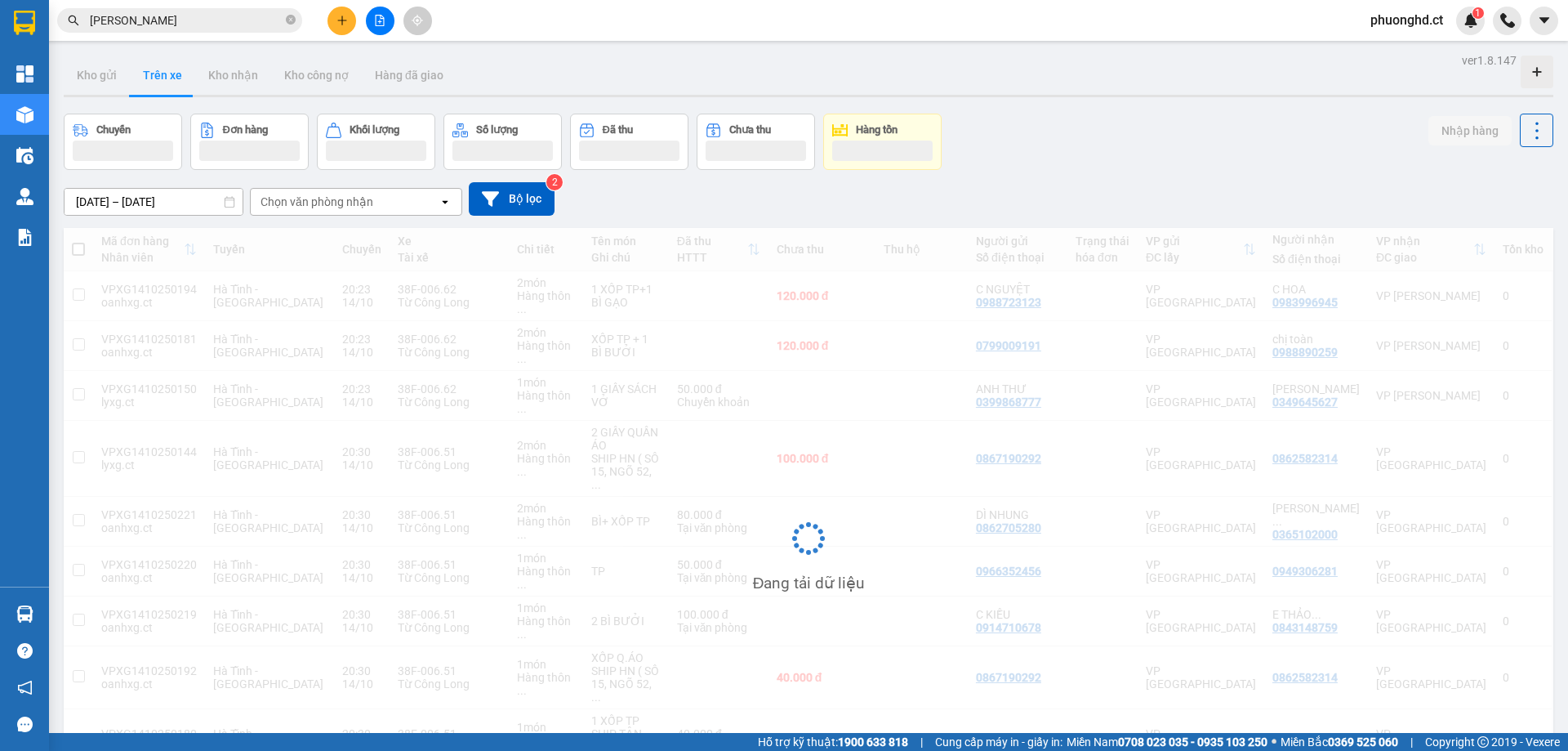
click at [323, 213] on div "Chọn văn phòng nhận" at bounding box center [344, 202] width 188 height 27
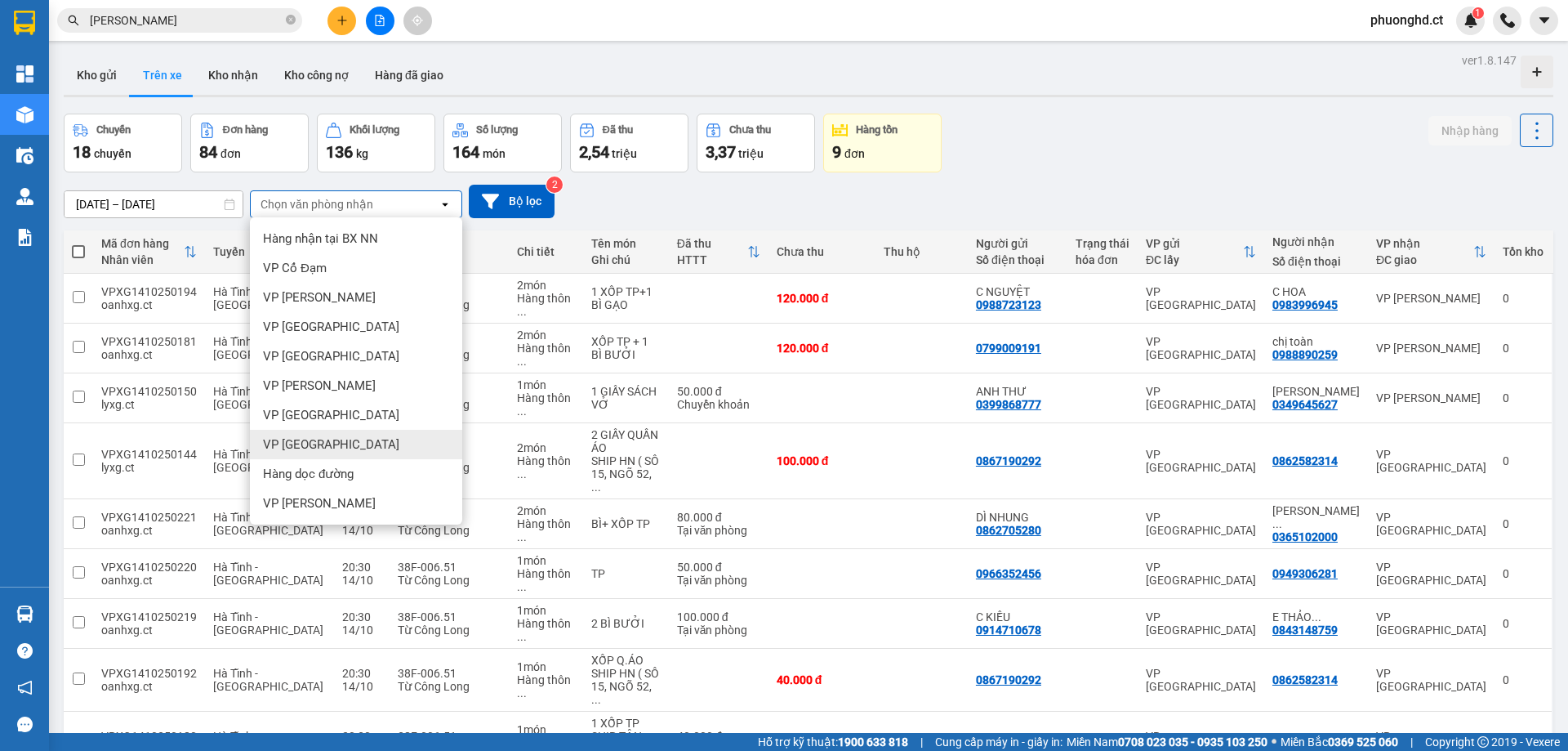
click at [340, 438] on div "VP [GEOGRAPHIC_DATA]" at bounding box center [356, 444] width 212 height 29
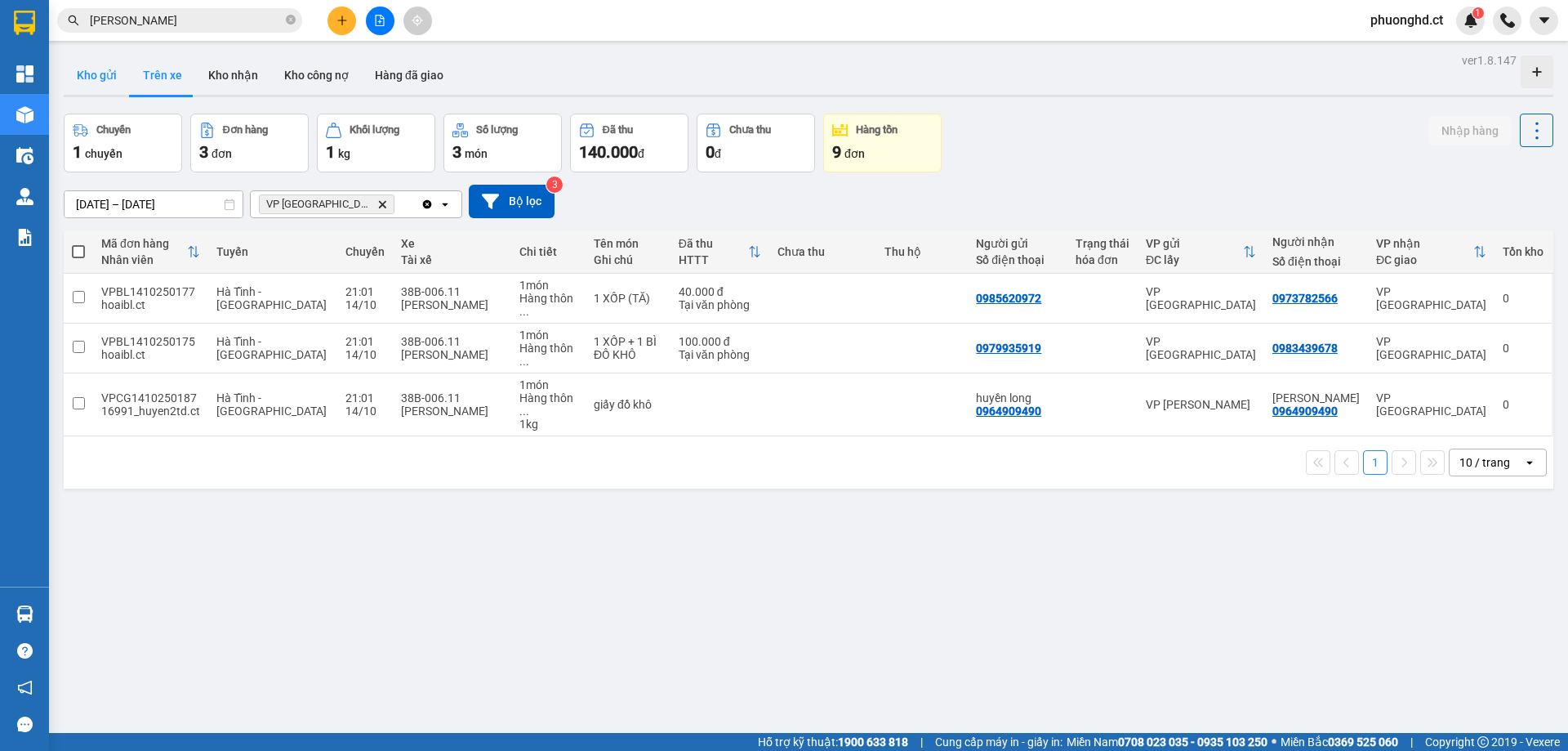
click at [89, 72] on button "Kho gửi" at bounding box center [96, 76] width 66 height 39
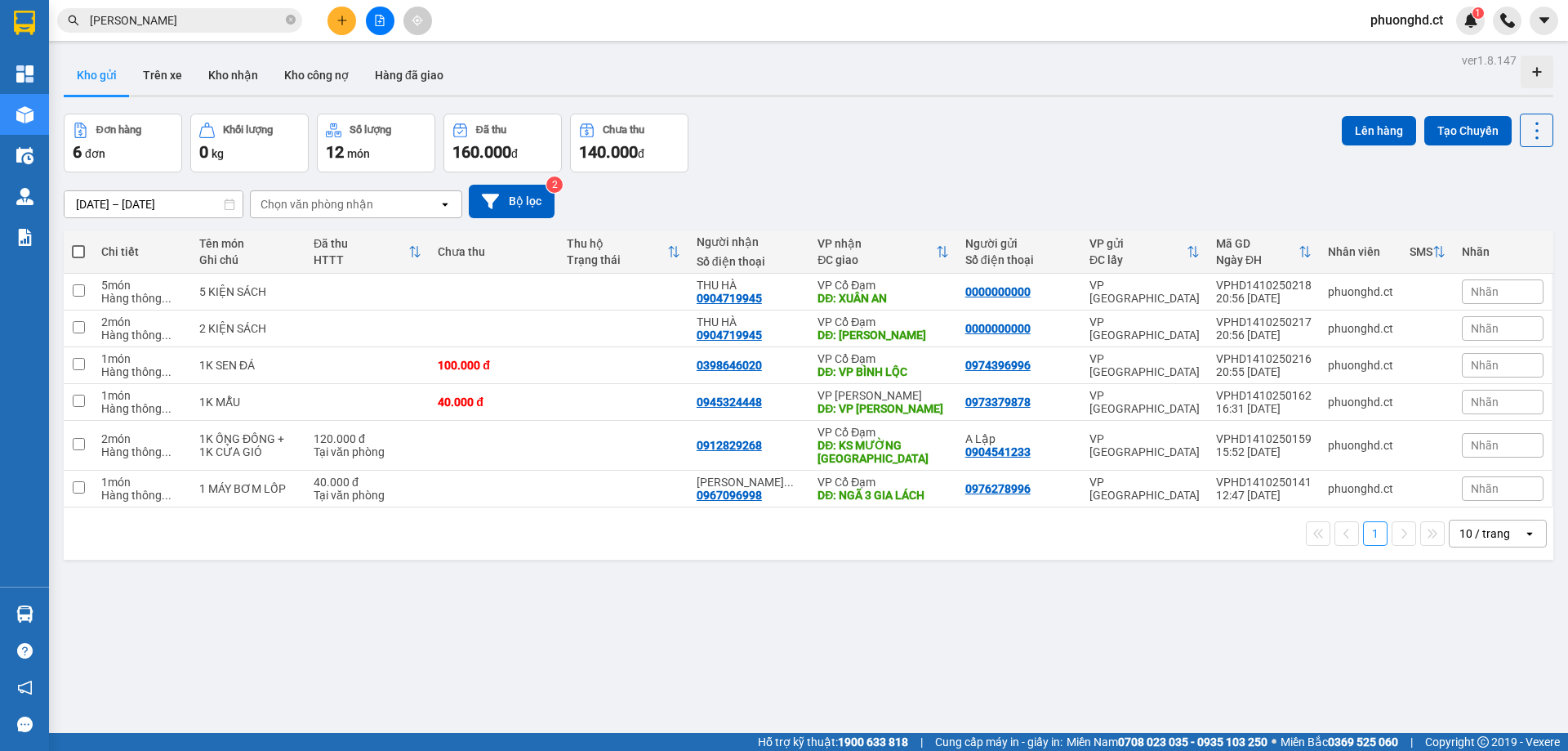
click at [79, 249] on span at bounding box center [78, 251] width 13 height 13
click at [79, 244] on input "checkbox" at bounding box center [79, 244] width 0 height 0
checkbox input "true"
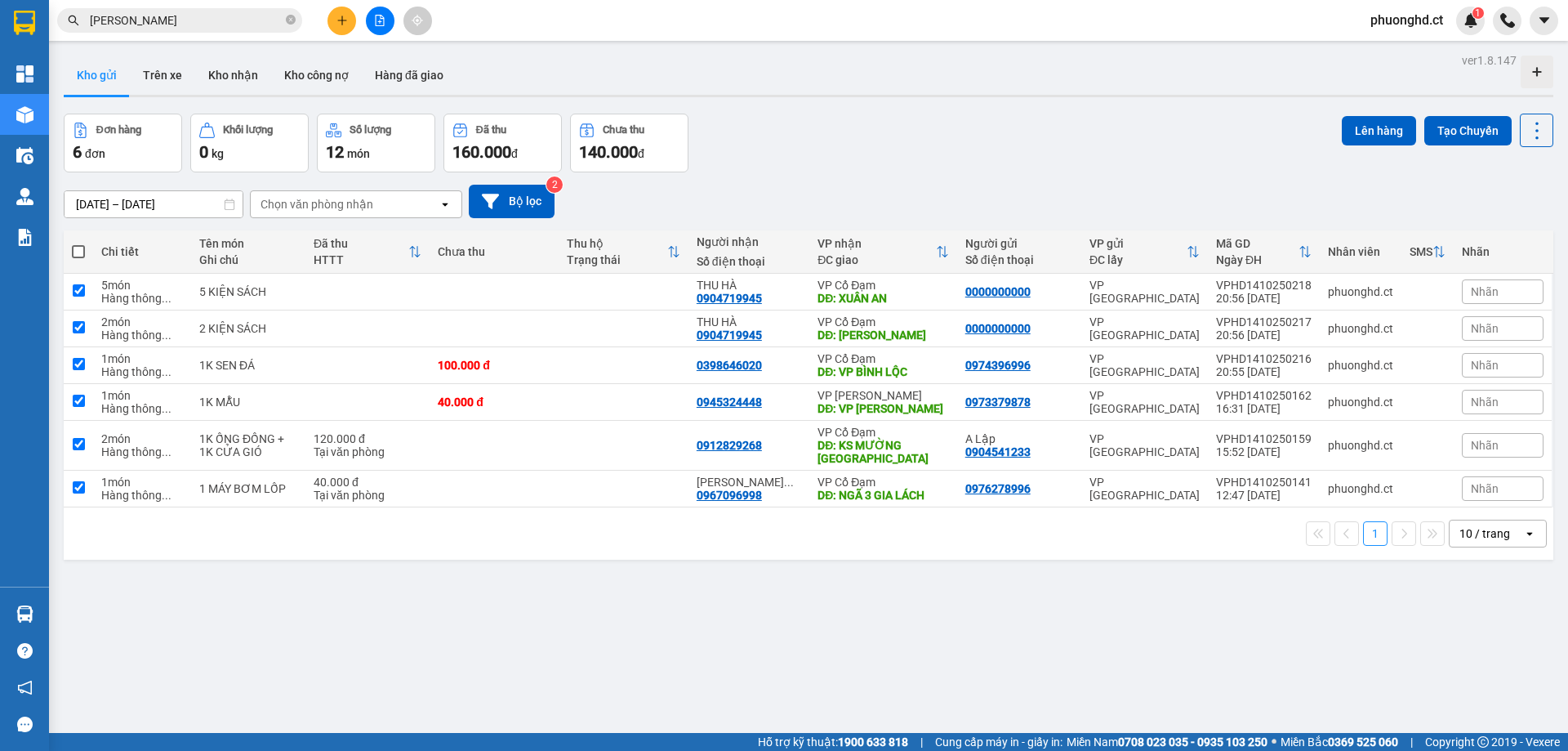
checkbox input "true"
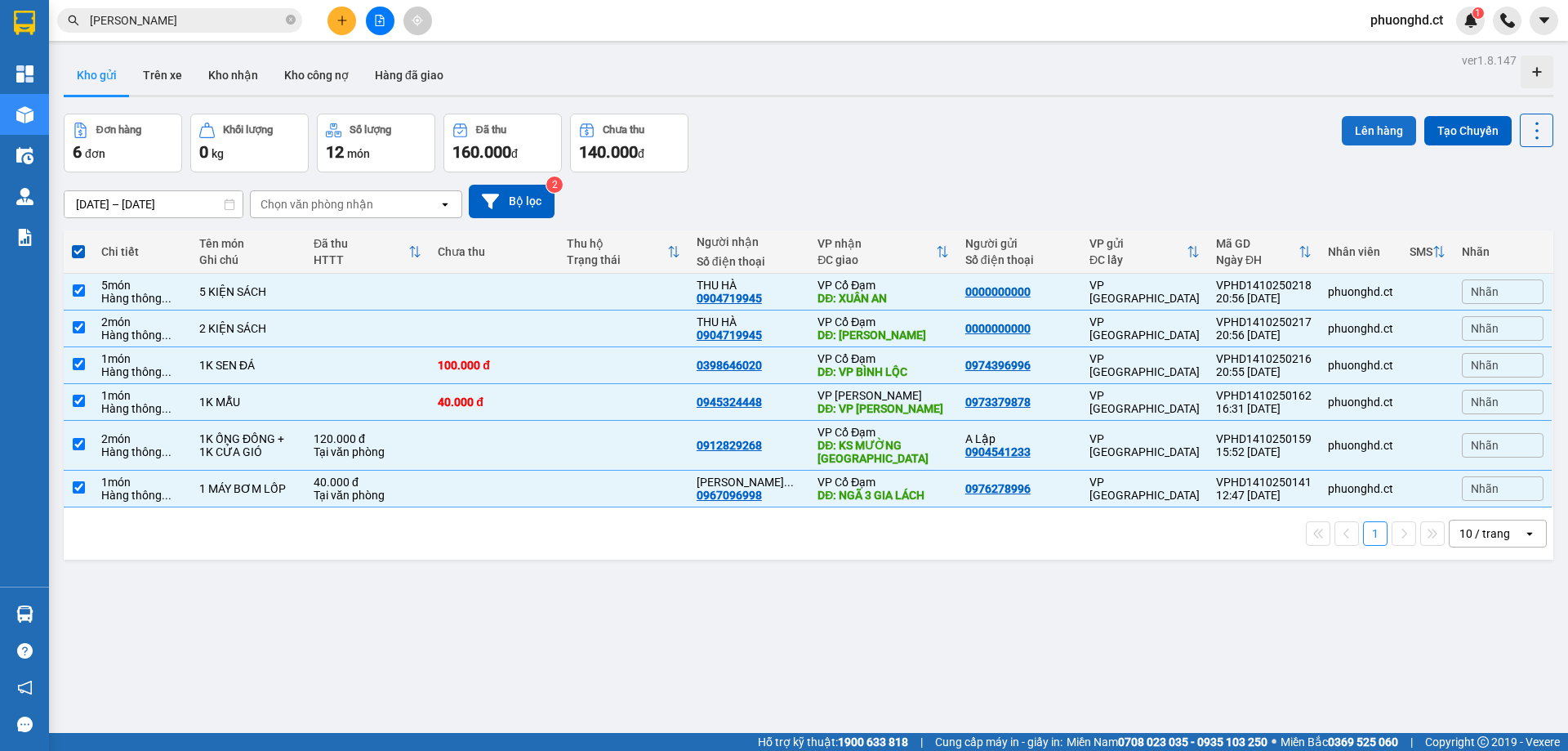
click at [1382, 130] on button "Lên hàng" at bounding box center [1379, 131] width 75 height 29
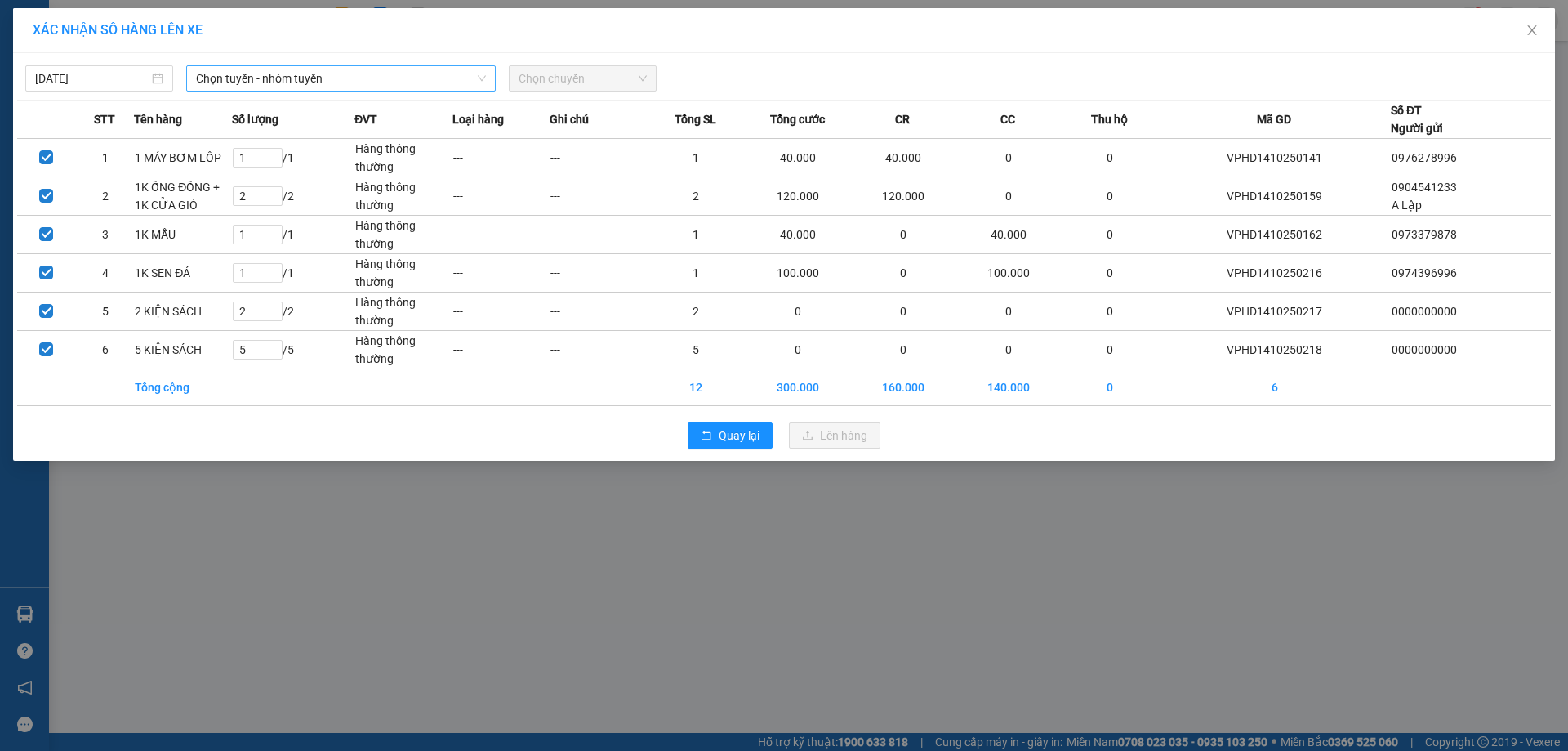
click at [301, 82] on span "Chọn tuyến - nhóm tuyến" at bounding box center [340, 78] width 290 height 25
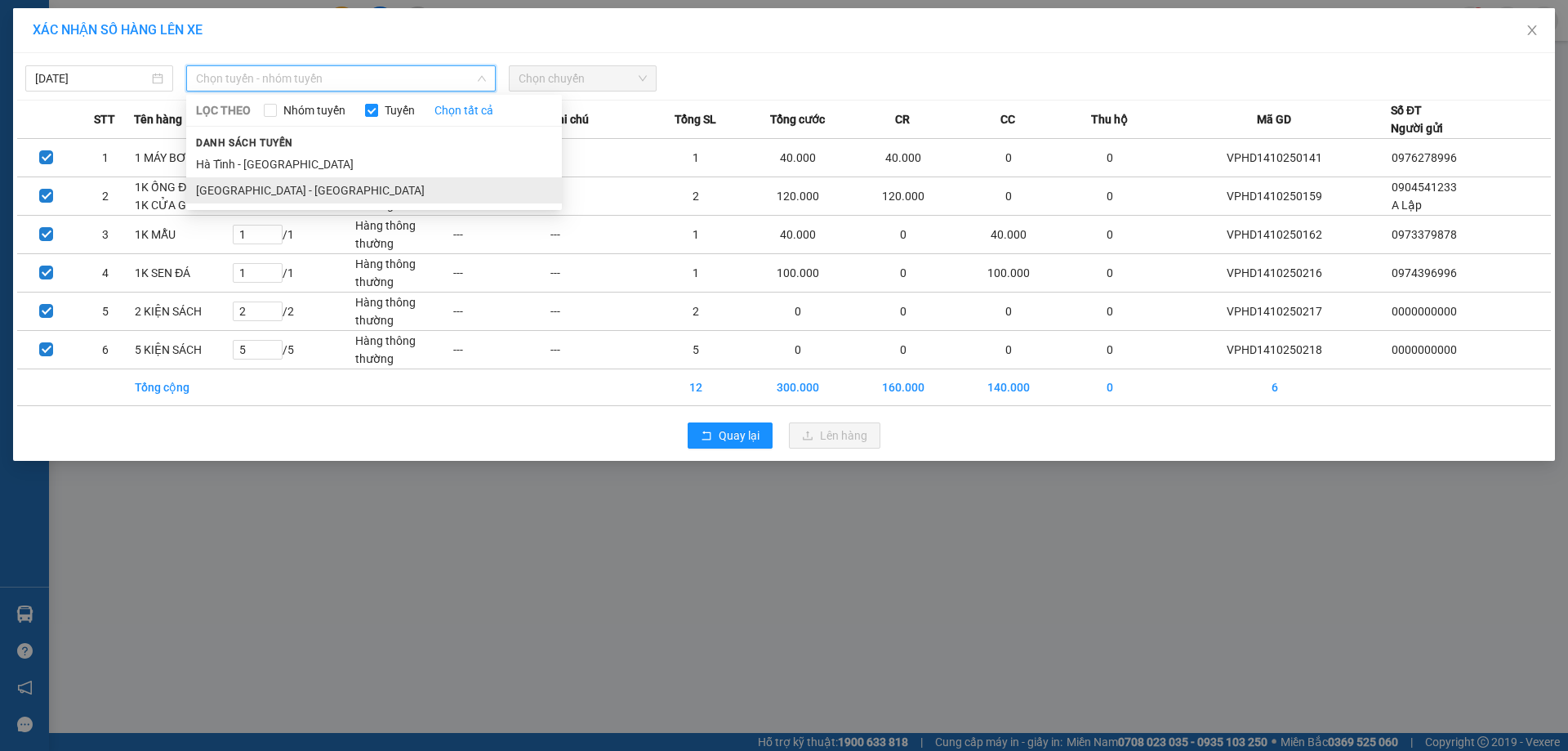
click at [292, 184] on li "[GEOGRAPHIC_DATA] - [GEOGRAPHIC_DATA]" at bounding box center [374, 190] width 376 height 27
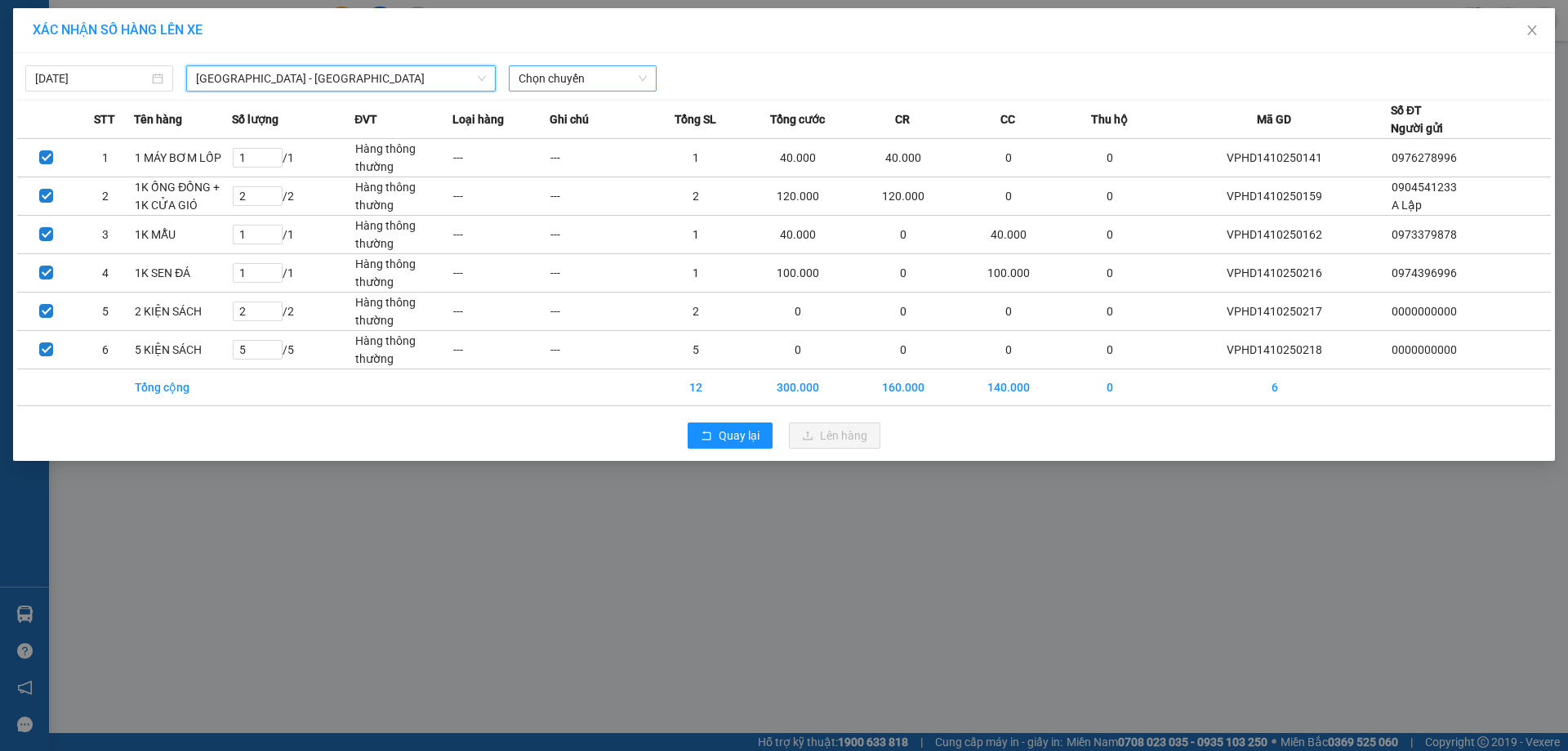
click at [609, 80] on span "Chọn chuyến" at bounding box center [583, 78] width 128 height 25
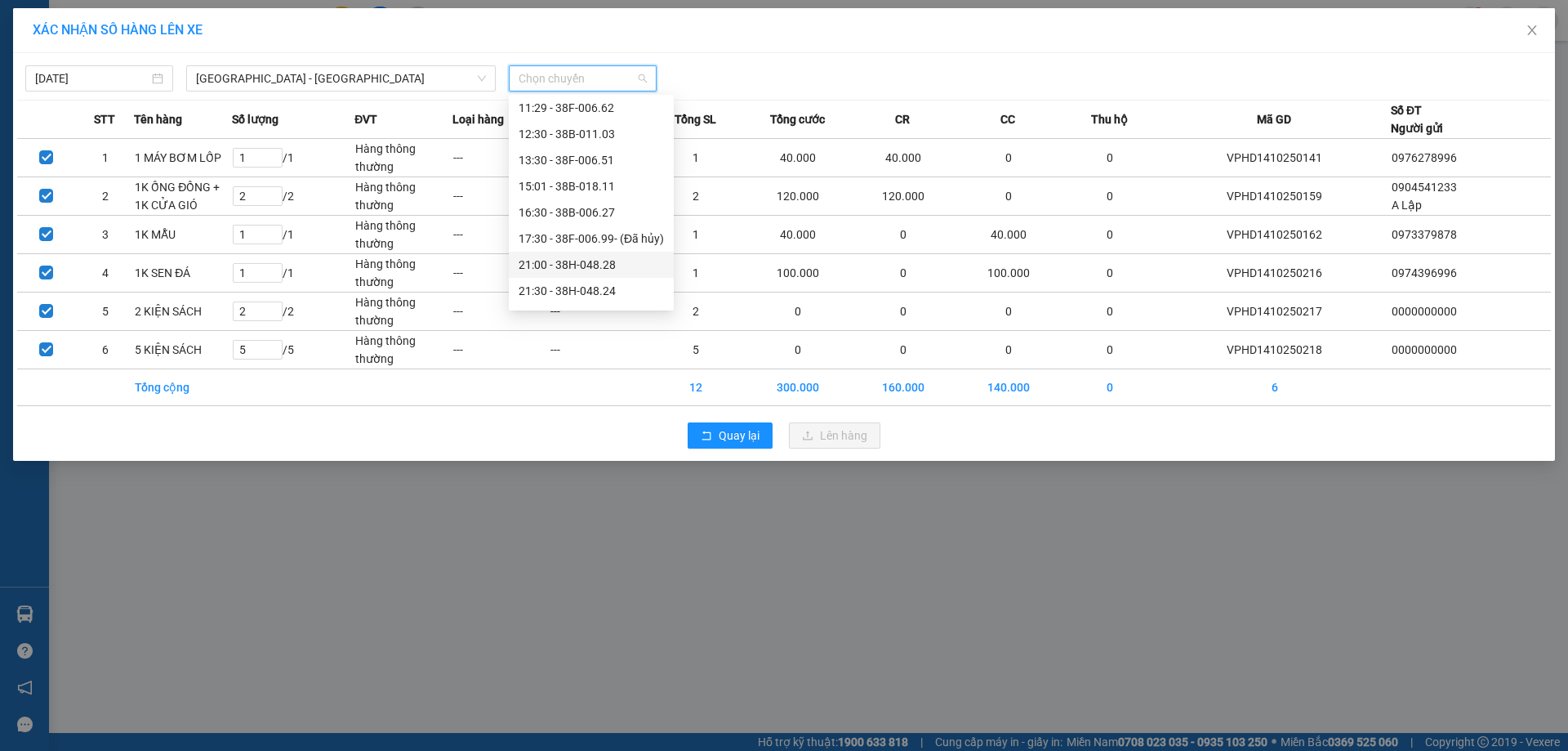
scroll to position [79, 0]
click at [569, 295] on div "21:45 - 38H-024.49" at bounding box center [592, 294] width 145 height 18
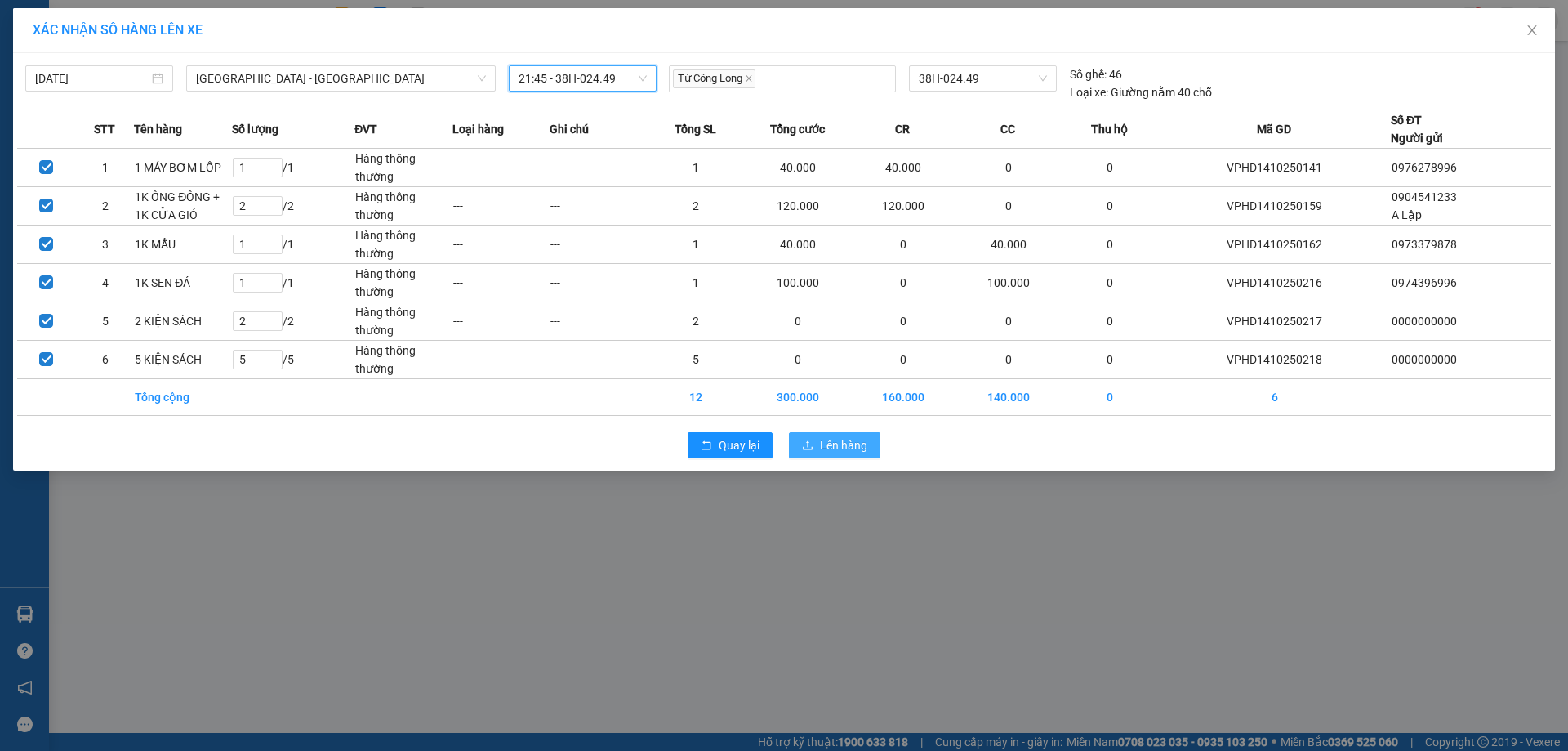
click at [826, 439] on span "Lên hàng" at bounding box center [843, 445] width 47 height 18
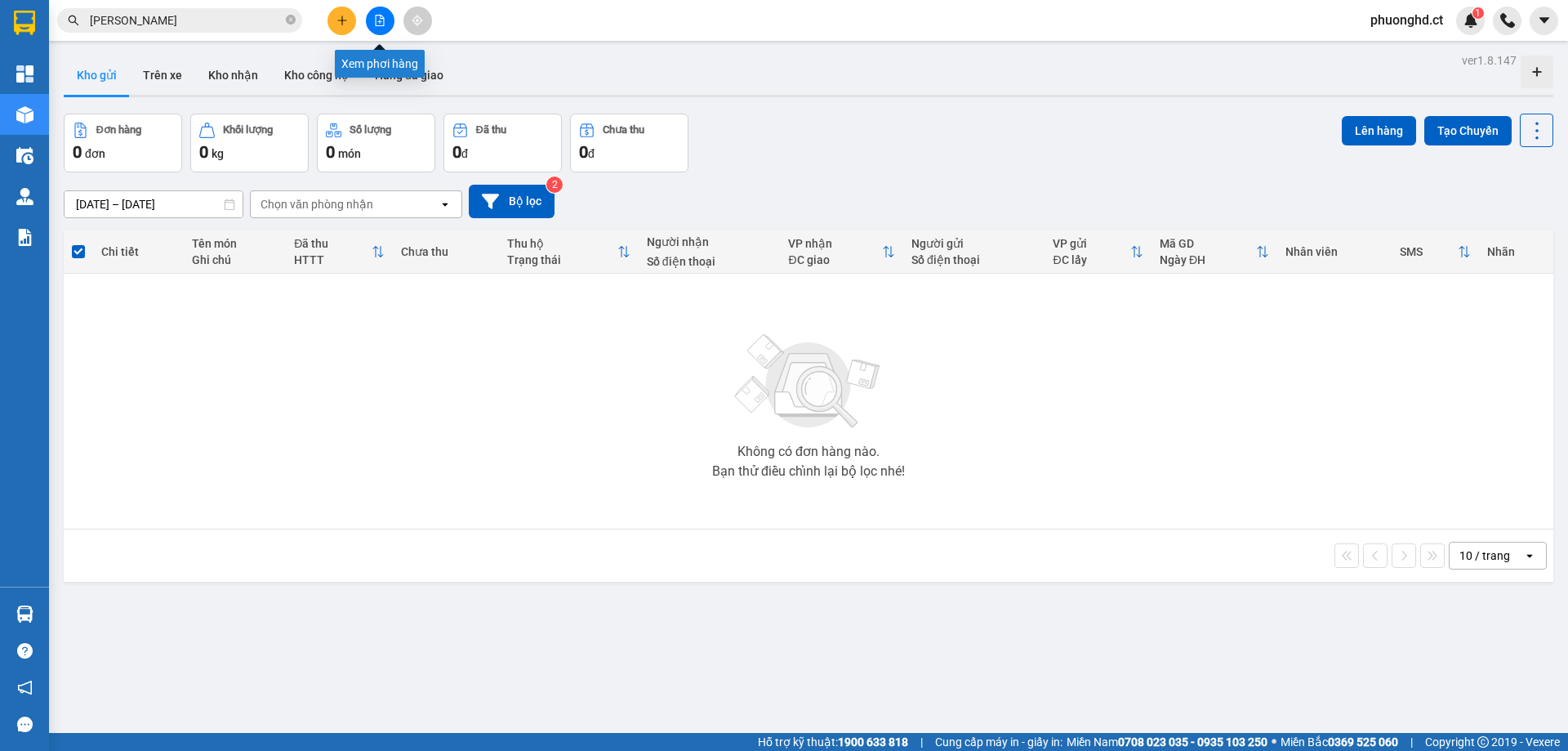
click at [380, 27] on button at bounding box center [379, 21] width 29 height 29
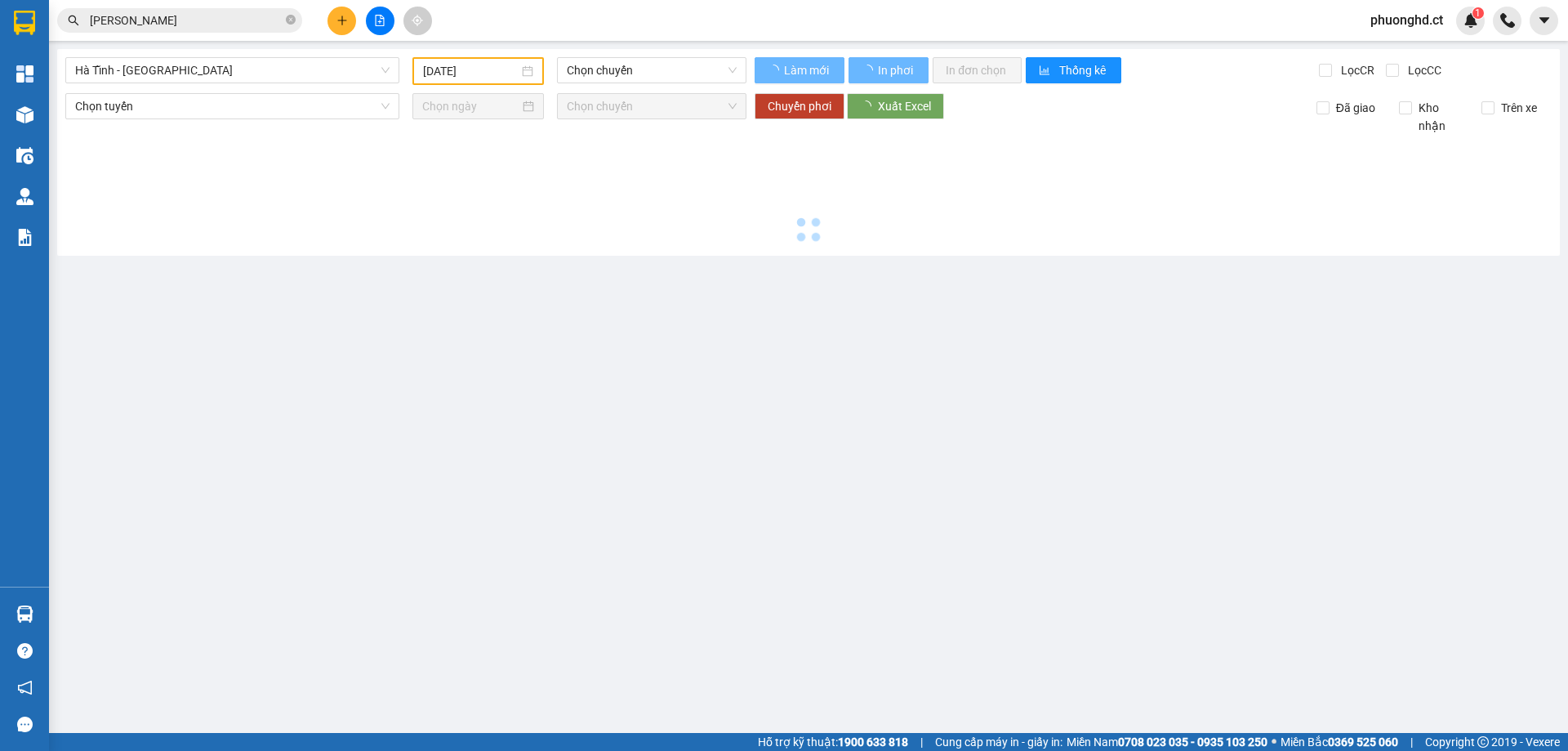
type input "[DATE]"
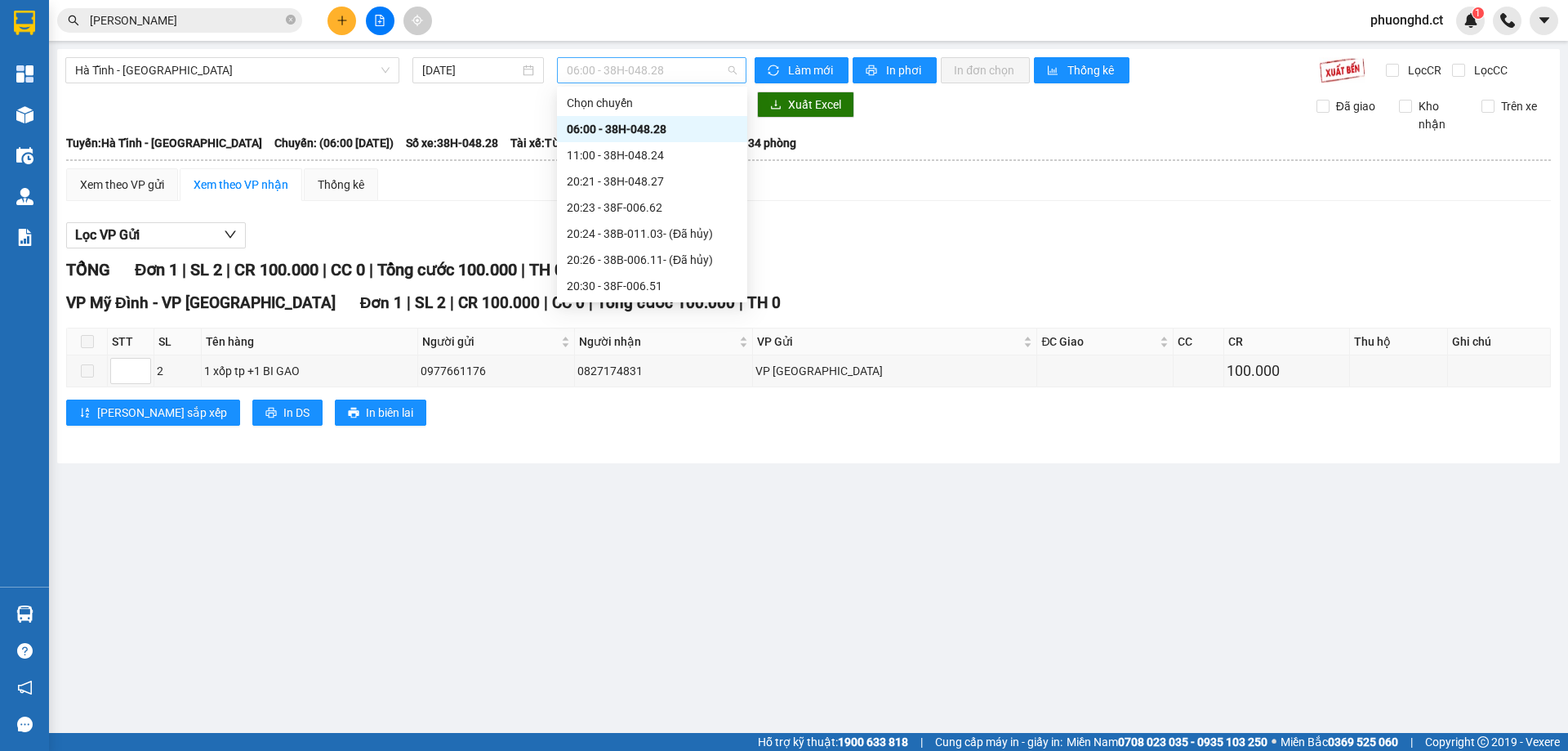
click at [674, 74] on span "06:00 - 38H-048.28" at bounding box center [652, 70] width 170 height 25
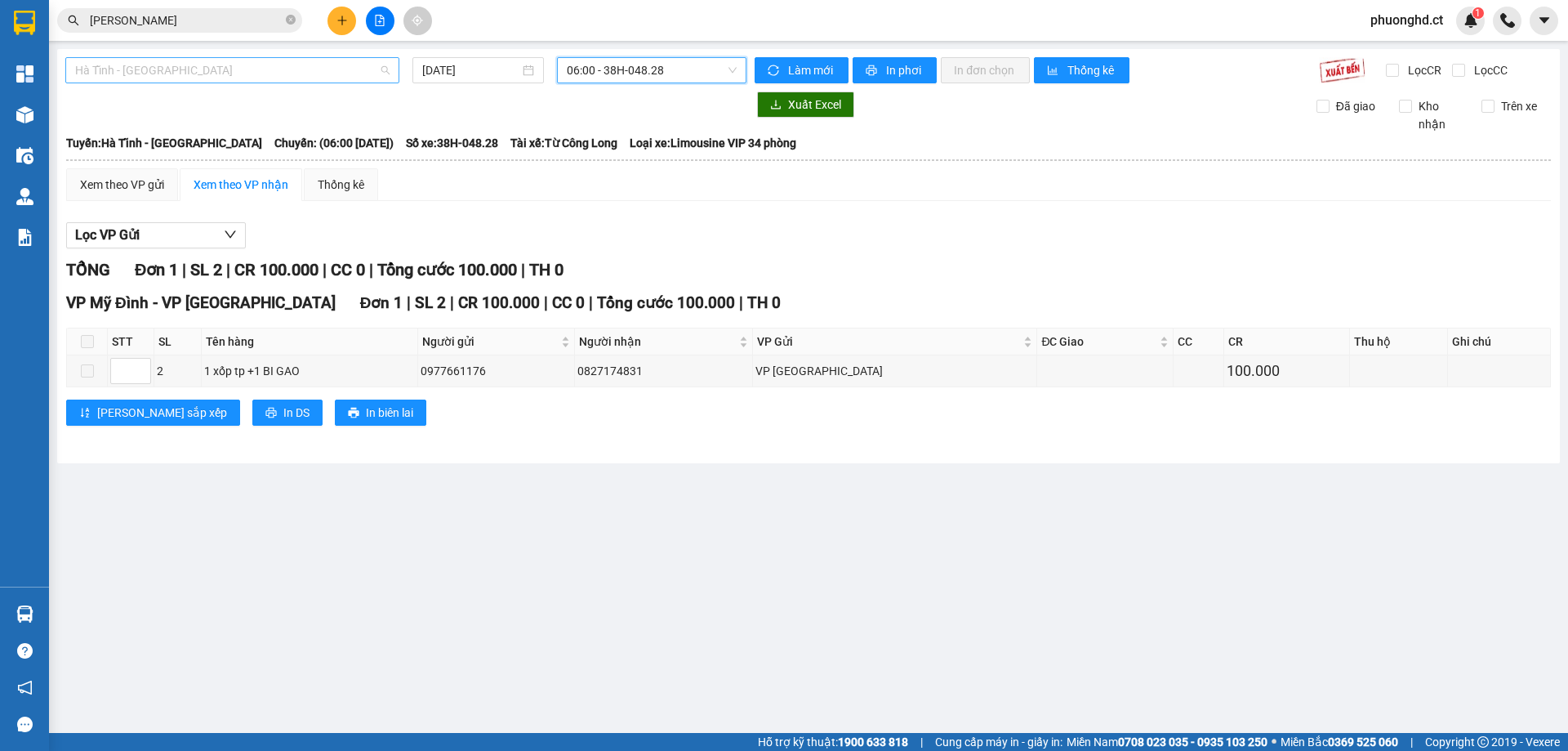
click at [336, 75] on span "Hà Tĩnh - [GEOGRAPHIC_DATA]" at bounding box center [232, 70] width 315 height 25
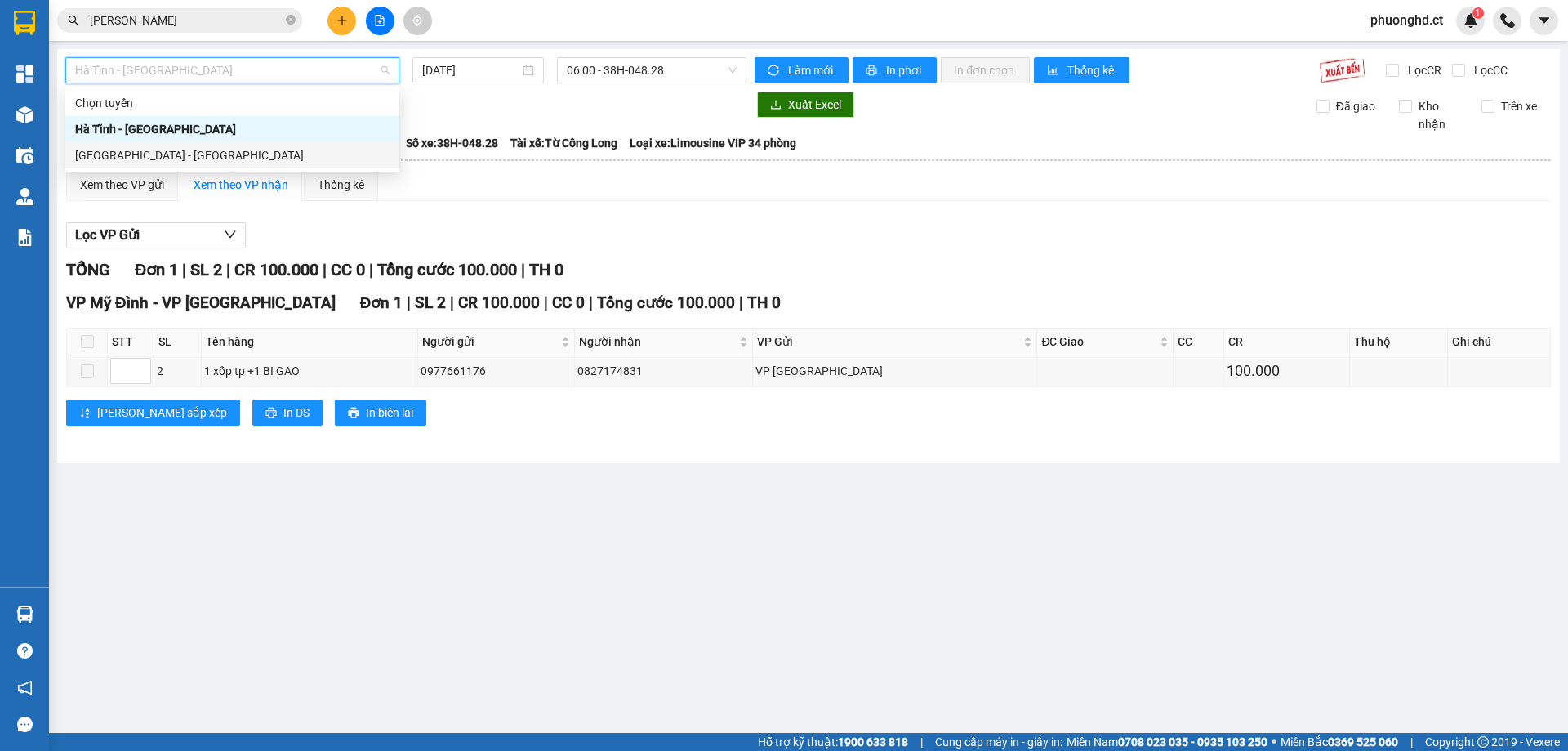
drag, startPoint x: 206, startPoint y: 154, endPoint x: 533, endPoint y: 84, distance: 334.4
click at [205, 154] on div "[GEOGRAPHIC_DATA] - [GEOGRAPHIC_DATA]" at bounding box center [232, 155] width 315 height 18
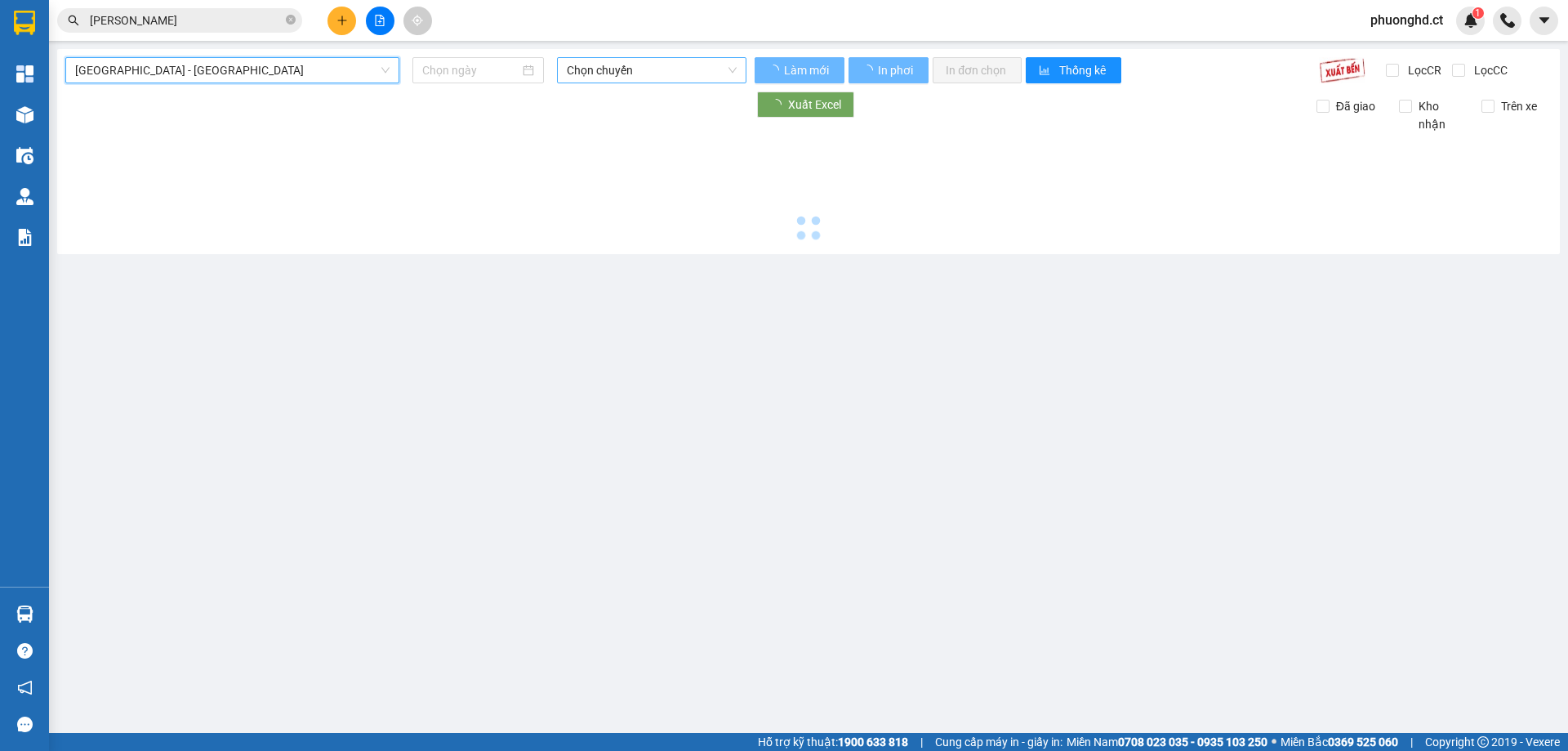
type input "[DATE]"
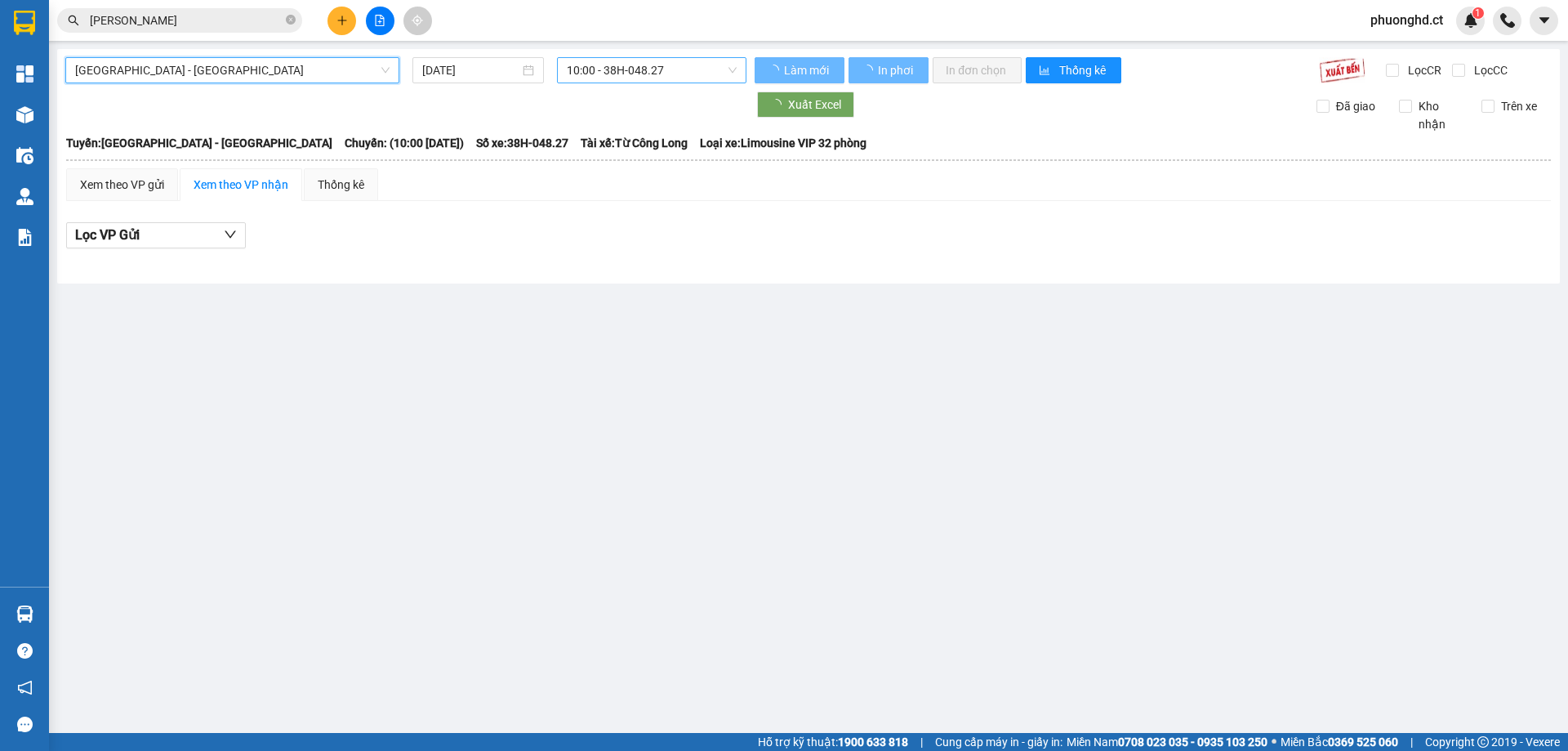
click at [696, 61] on span "10:00 - 38H-048.27" at bounding box center [652, 70] width 170 height 25
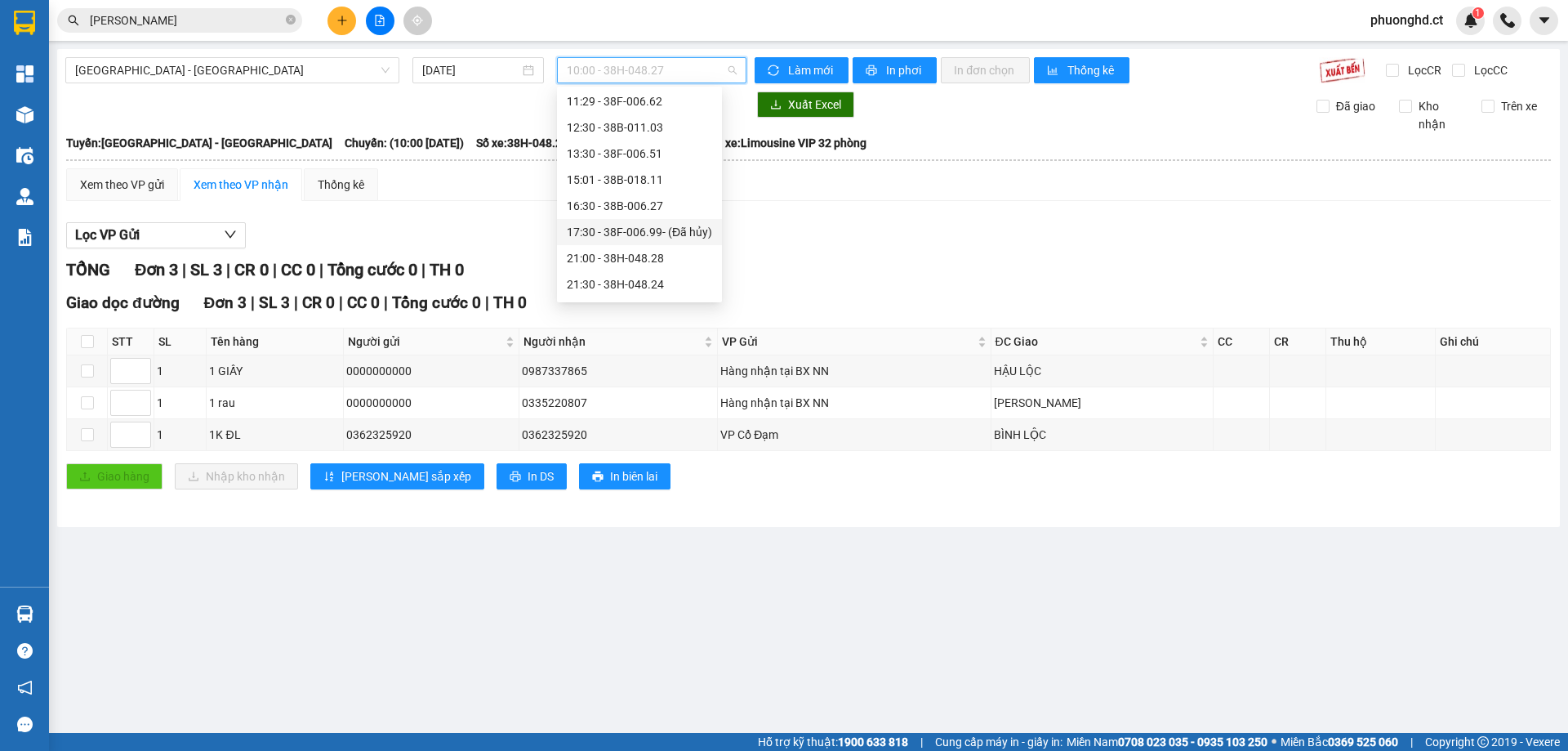
scroll to position [79, 0]
click at [623, 277] on div "21:45 - 38H-024.49" at bounding box center [640, 286] width 145 height 18
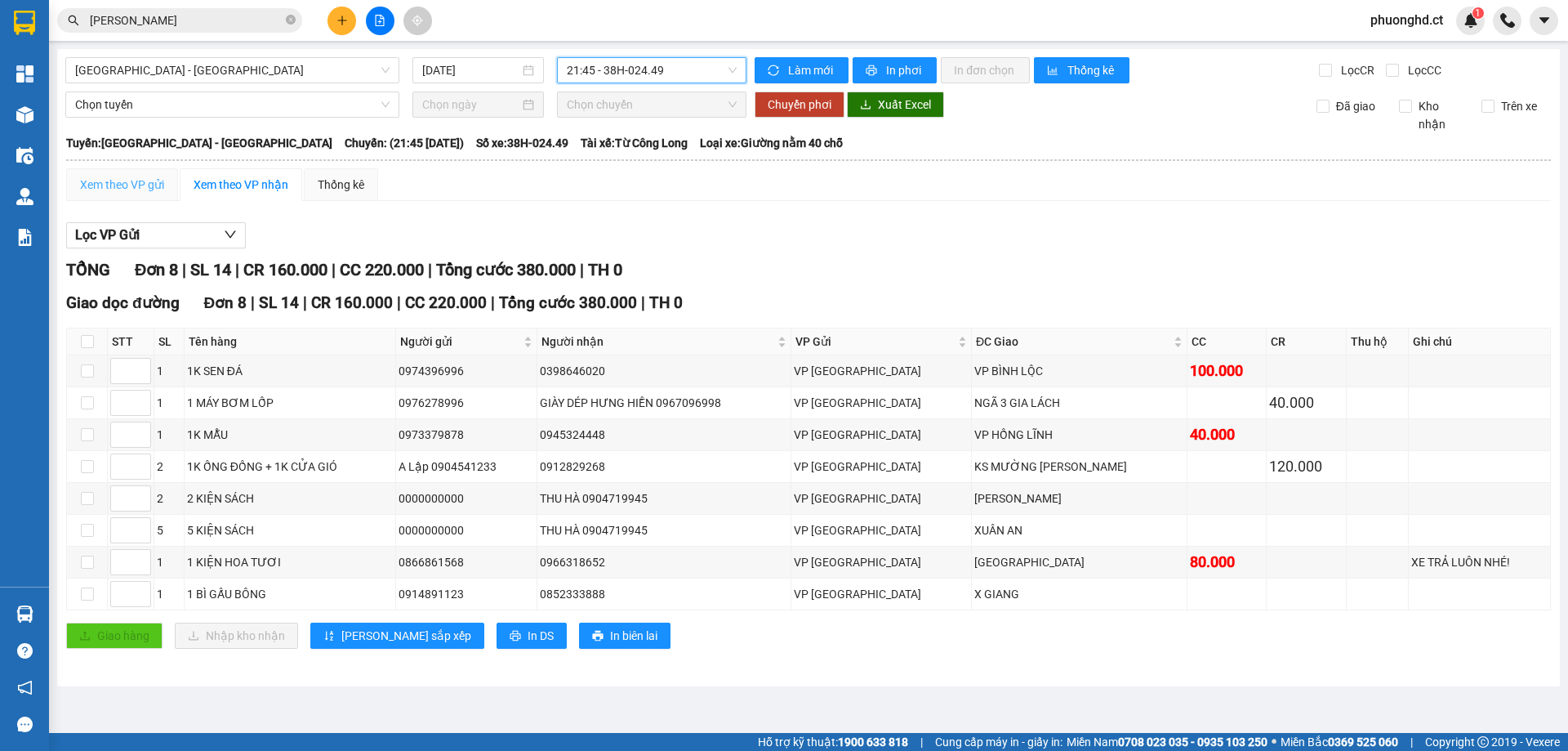
click at [140, 198] on div "Xem theo VP gửi" at bounding box center [122, 184] width 112 height 32
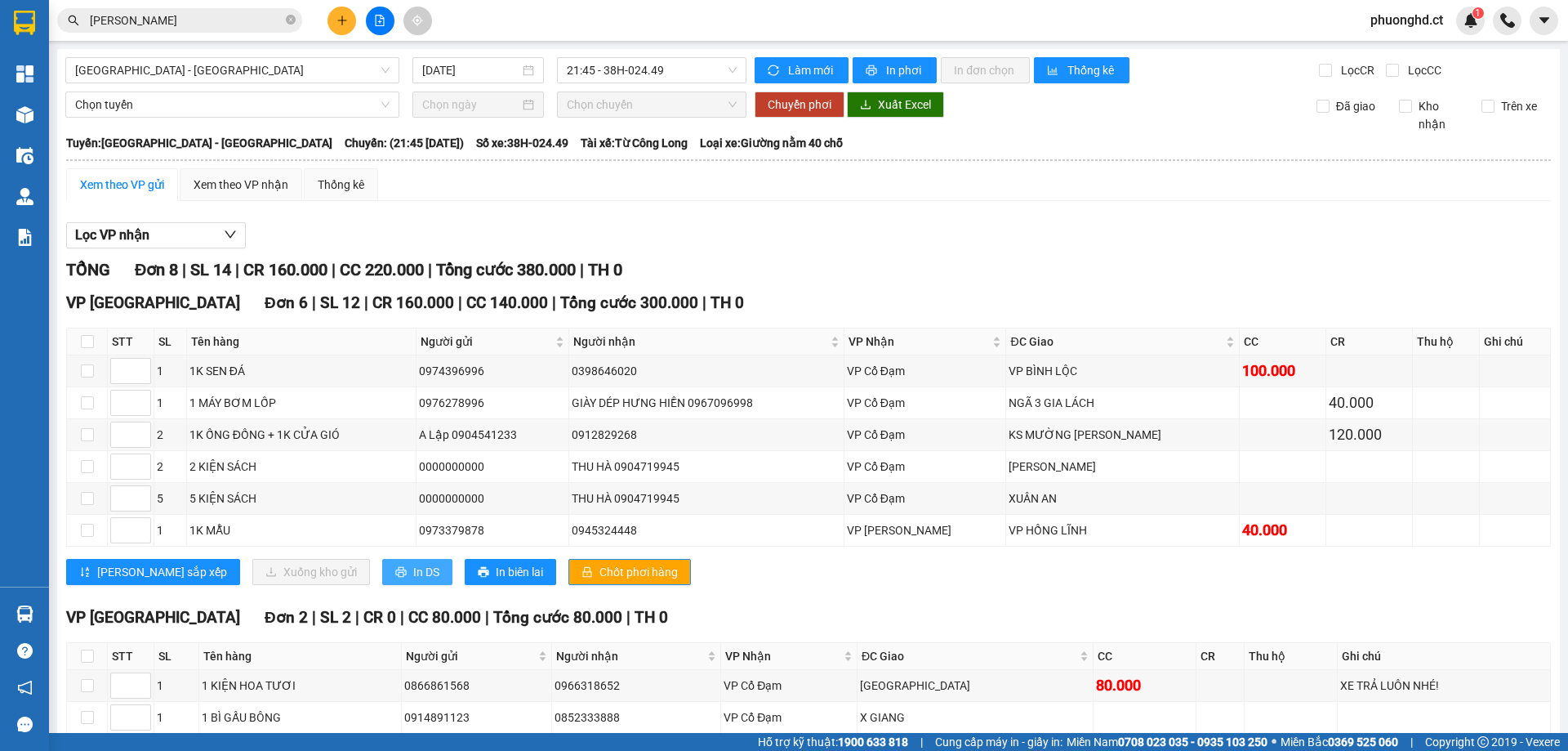
click at [413, 578] on span "In DS" at bounding box center [426, 572] width 27 height 18
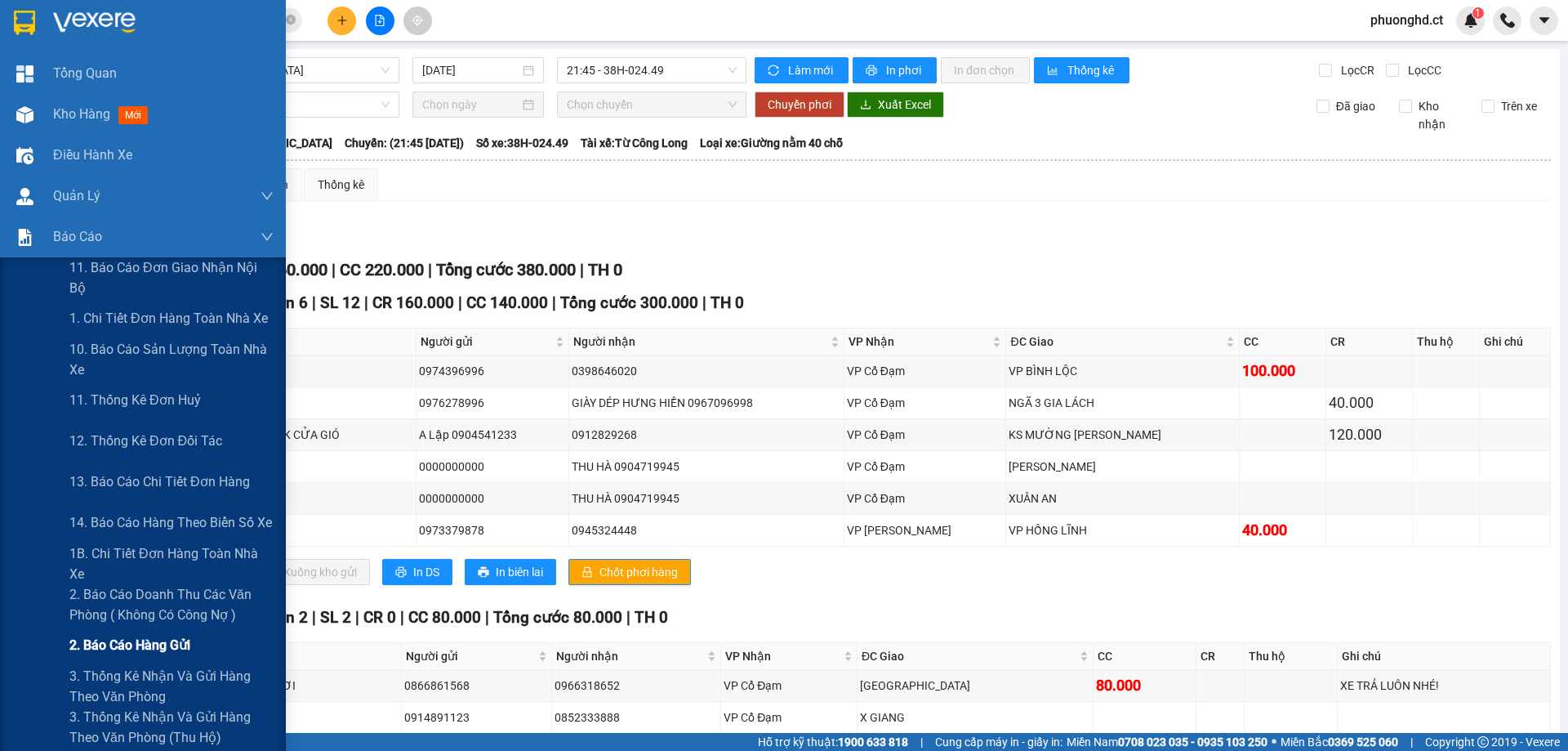
click at [139, 635] on span "2. Báo cáo hàng gửi" at bounding box center [130, 645] width 121 height 21
